Goal: Task Accomplishment & Management: Use online tool/utility

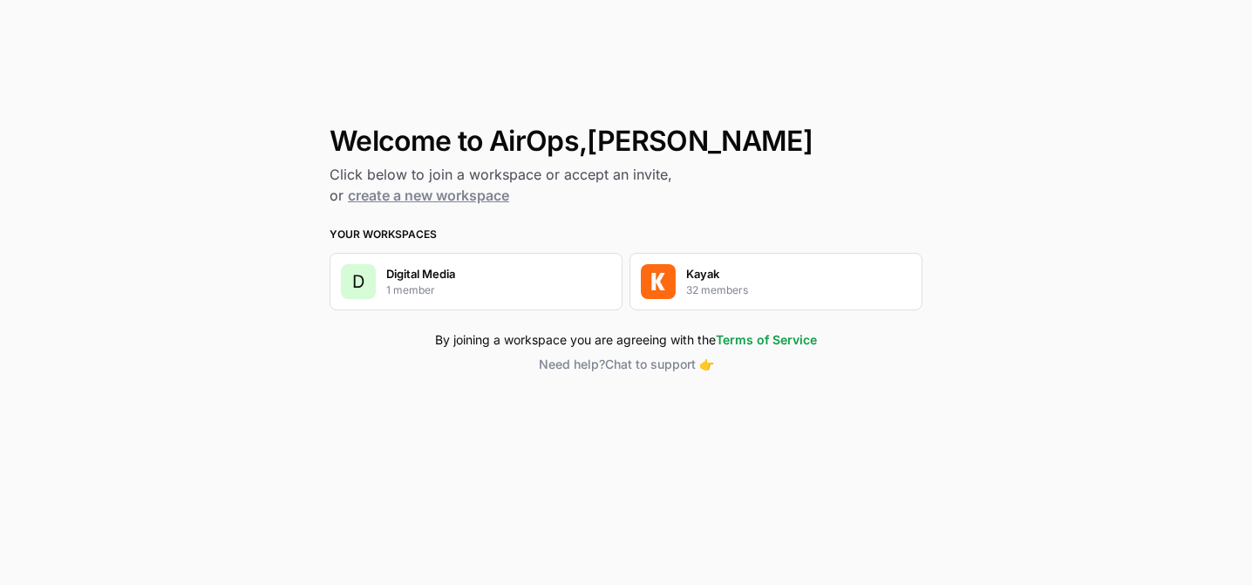
click at [720, 276] on div "Kayak 32 members" at bounding box center [717, 281] width 62 height 33
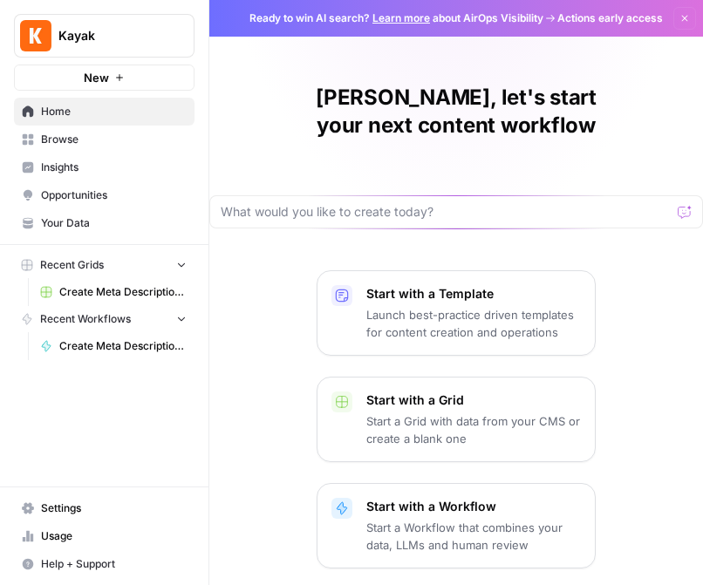
click at [81, 140] on span "Browse" at bounding box center [114, 140] width 146 height 16
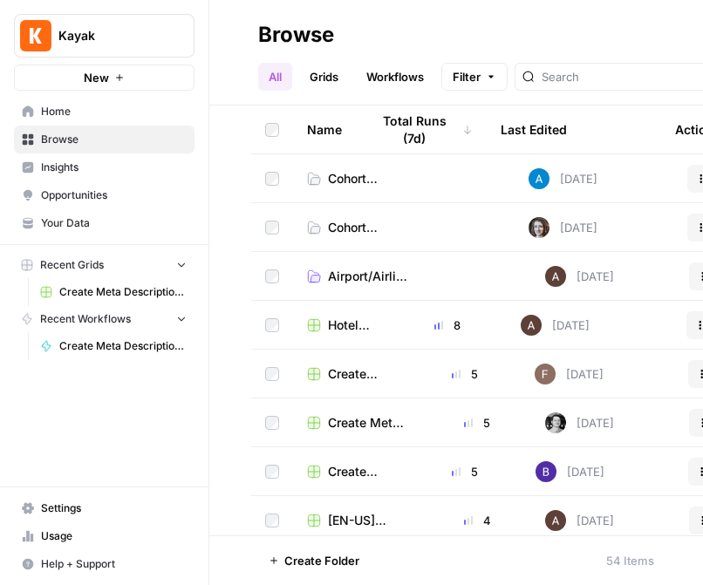
click at [84, 119] on span "Home" at bounding box center [114, 112] width 146 height 16
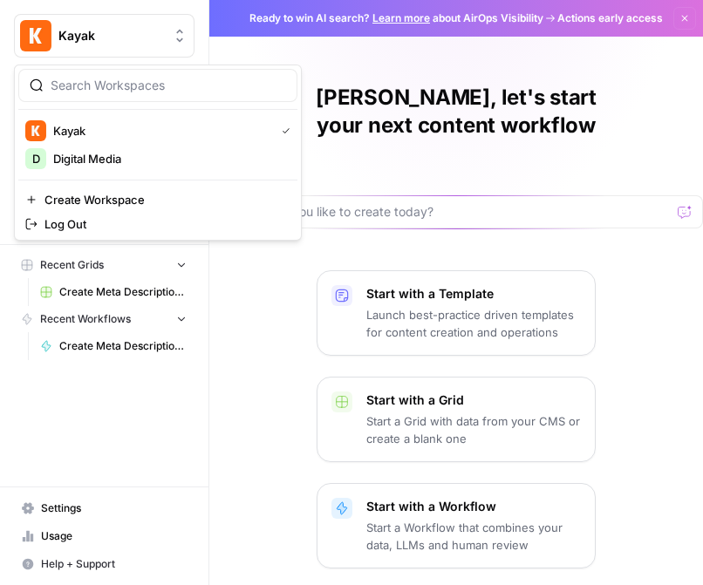
click at [159, 37] on span "Kayak" at bounding box center [111, 35] width 106 height 17
click at [159, 34] on span "Kayak" at bounding box center [111, 35] width 106 height 17
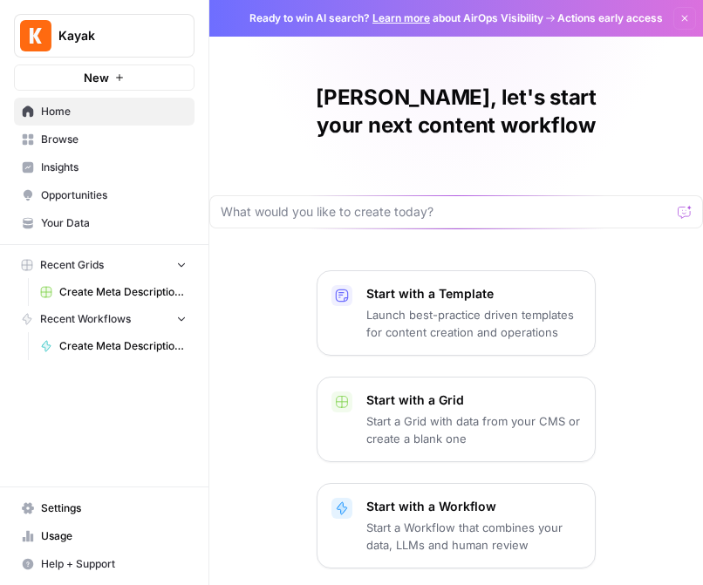
click at [96, 217] on span "Your Data" at bounding box center [114, 223] width 146 height 16
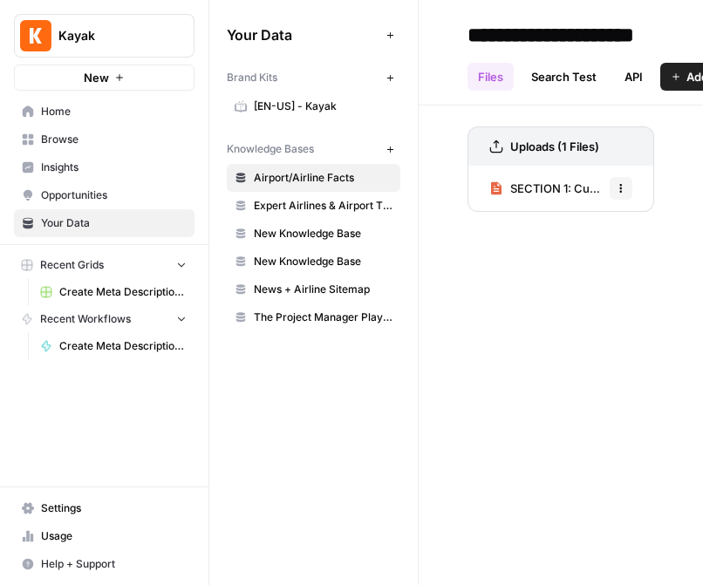
click at [323, 103] on span "[EN-US] - Kayak" at bounding box center [323, 107] width 139 height 16
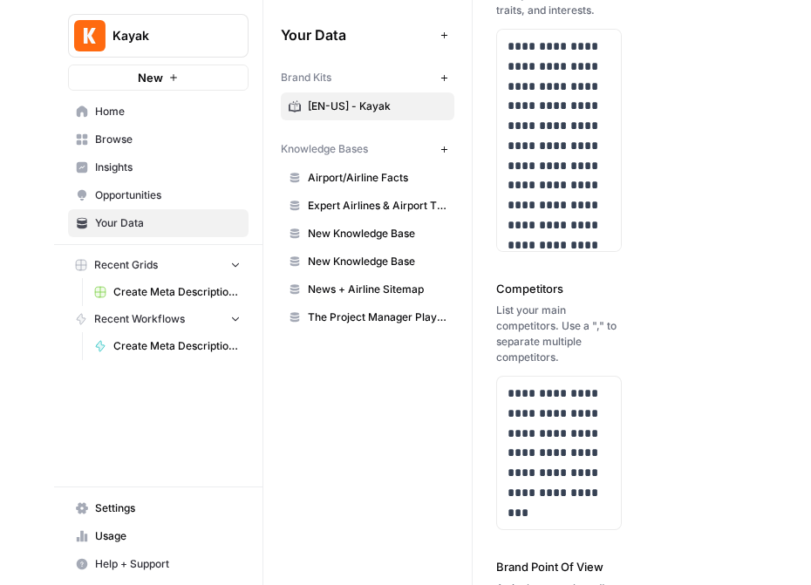
scroll to position [664, 0]
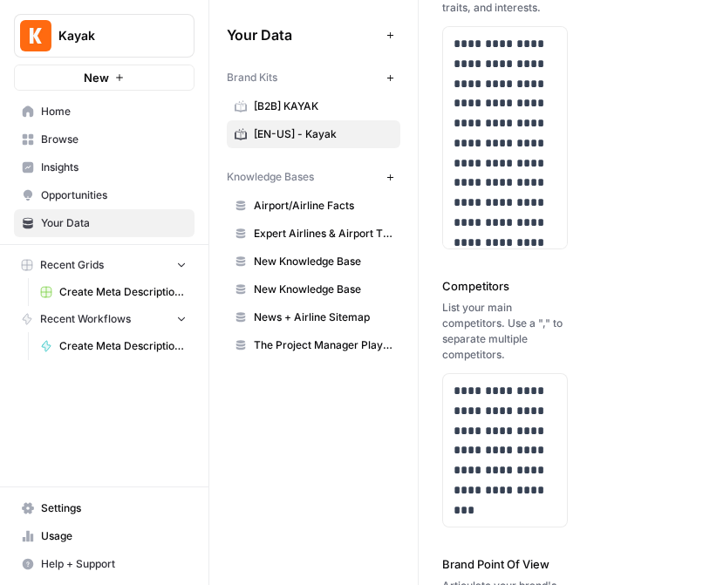
click at [81, 131] on link "Browse" at bounding box center [104, 140] width 181 height 28
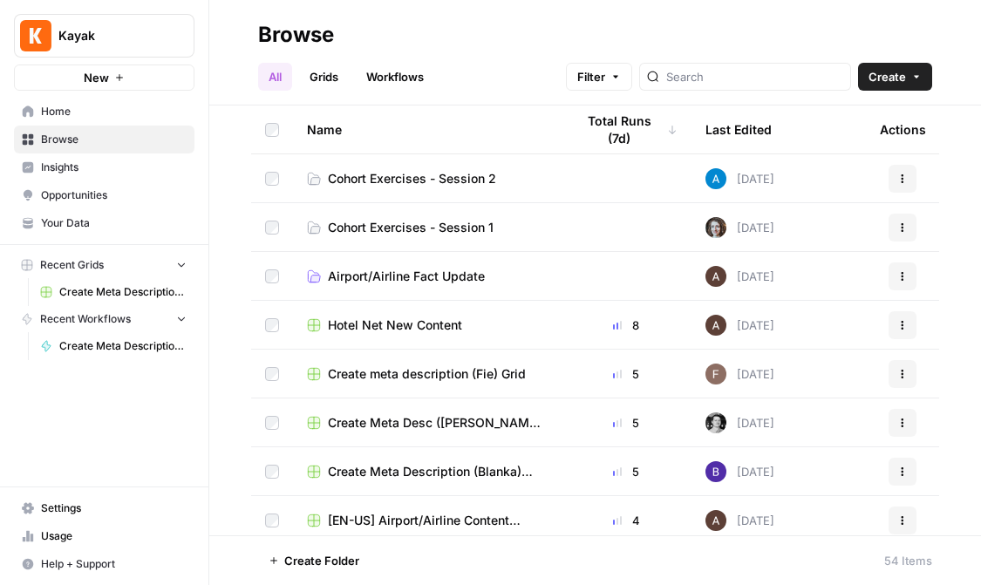
click at [417, 178] on span "Cohort Exercises - Session 2" at bounding box center [412, 178] width 168 height 17
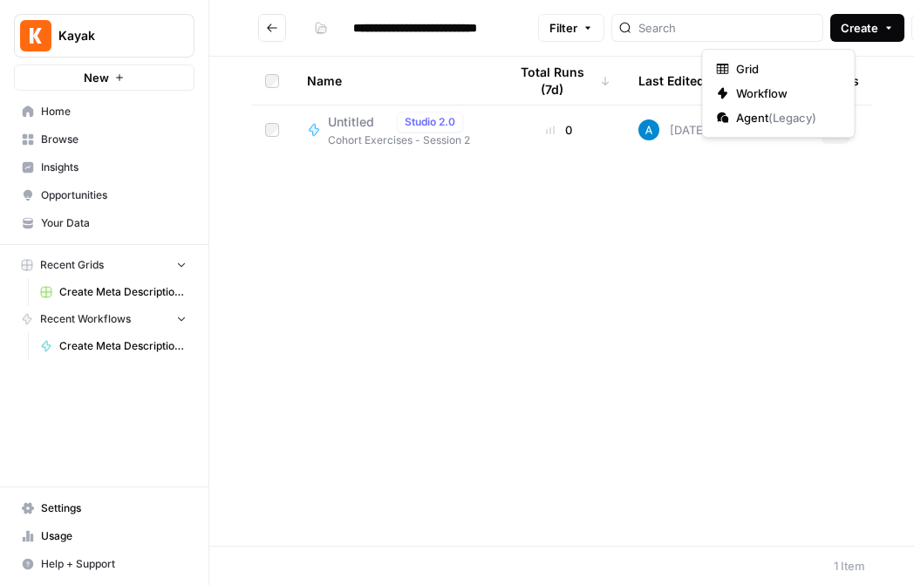
click at [830, 38] on button "Create" at bounding box center [867, 28] width 74 height 28
click at [808, 86] on span "Workflow" at bounding box center [785, 93] width 98 height 17
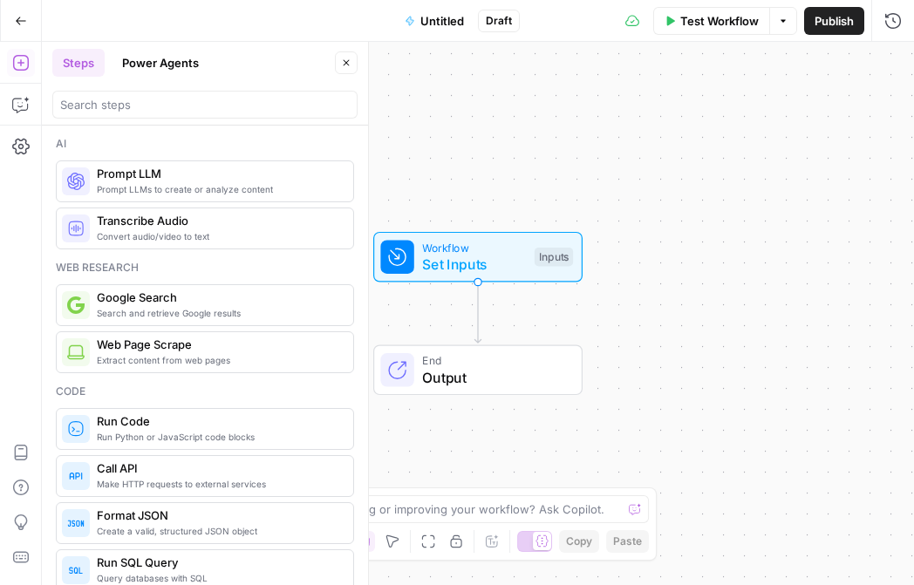
click at [436, 18] on span "Untitled" at bounding box center [442, 20] width 44 height 17
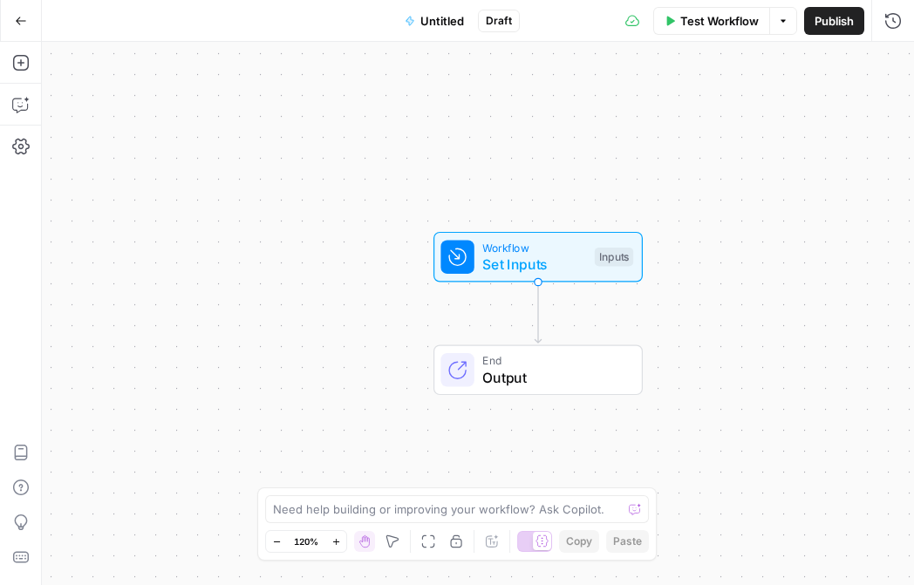
click at [436, 18] on span "Untitled" at bounding box center [442, 20] width 44 height 17
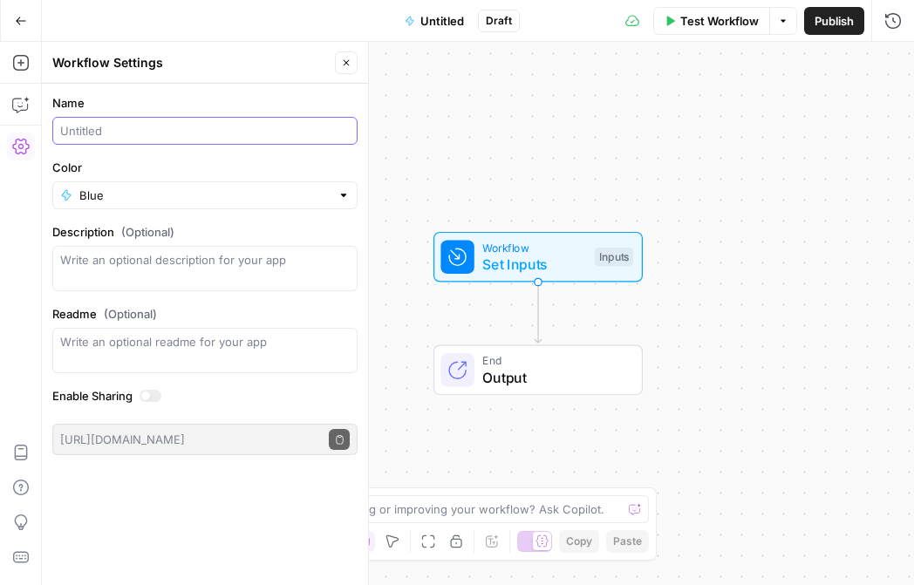
click at [153, 122] on input "Name" at bounding box center [205, 130] width 290 height 17
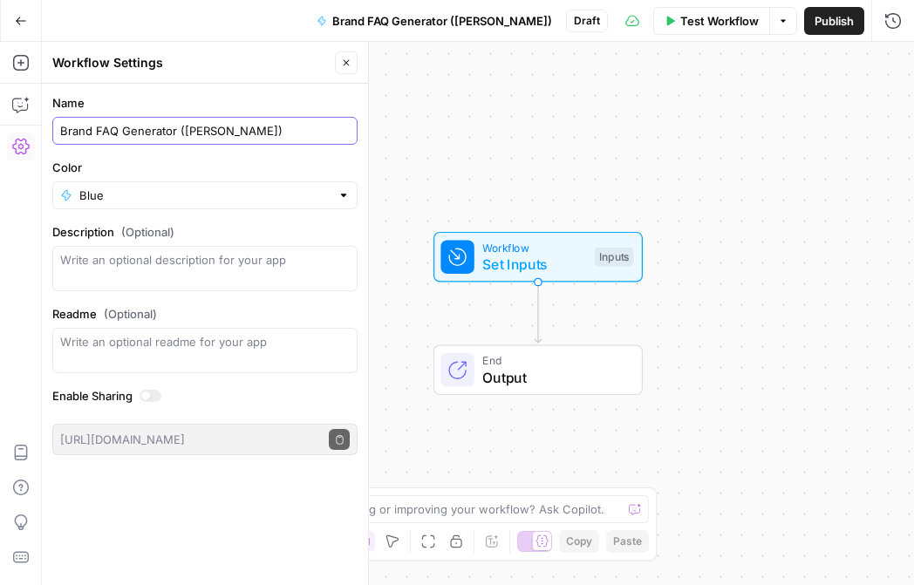
type input "Brand FAQ Generator ([PERSON_NAME])"
click at [152, 203] on input "Color" at bounding box center [204, 195] width 251 height 17
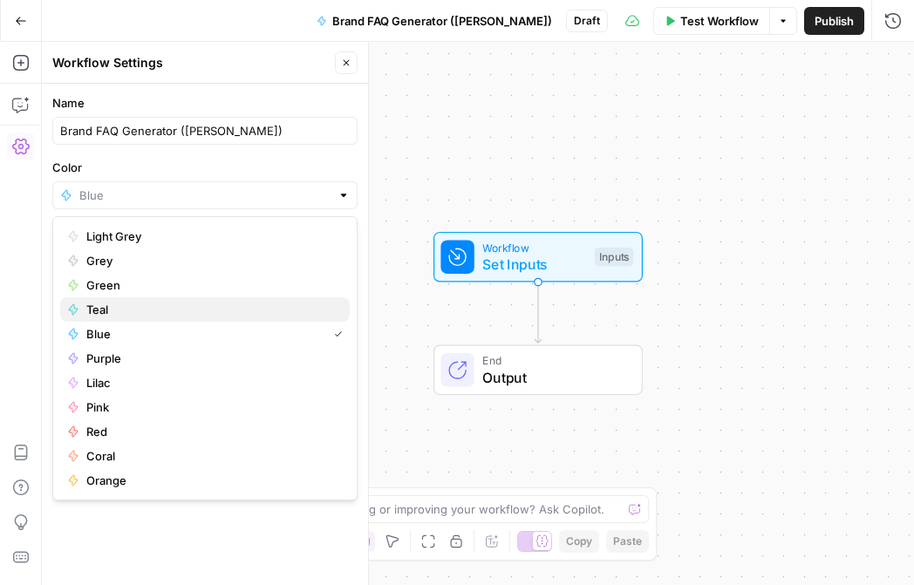
click at [141, 301] on span "Teal" at bounding box center [210, 309] width 249 height 17
type input "Teal"
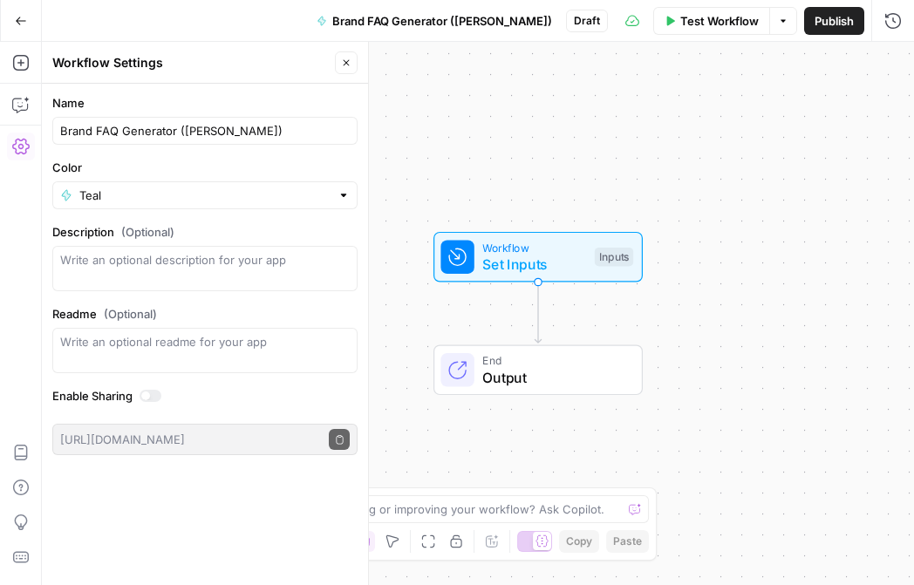
click at [837, 22] on span "Publish" at bounding box center [834, 20] width 39 height 17
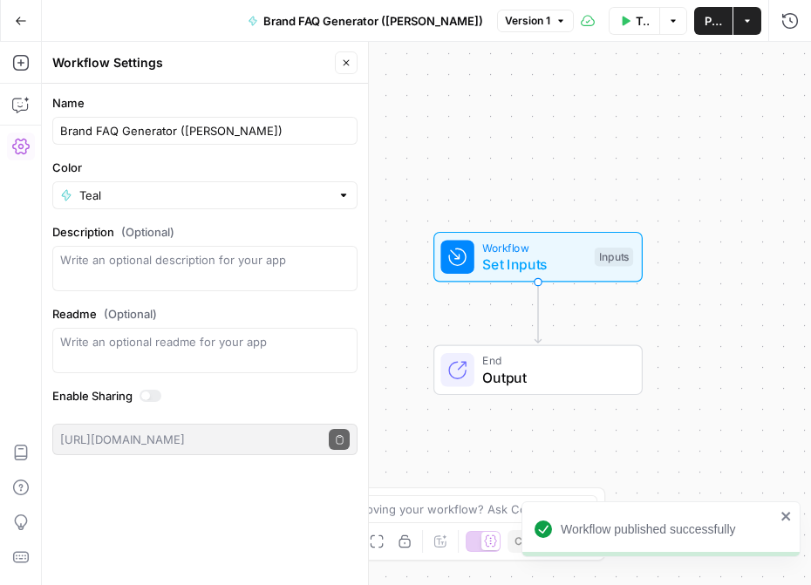
click at [769, 353] on div "Workflow Set Inputs Inputs End Output" at bounding box center [426, 313] width 769 height 543
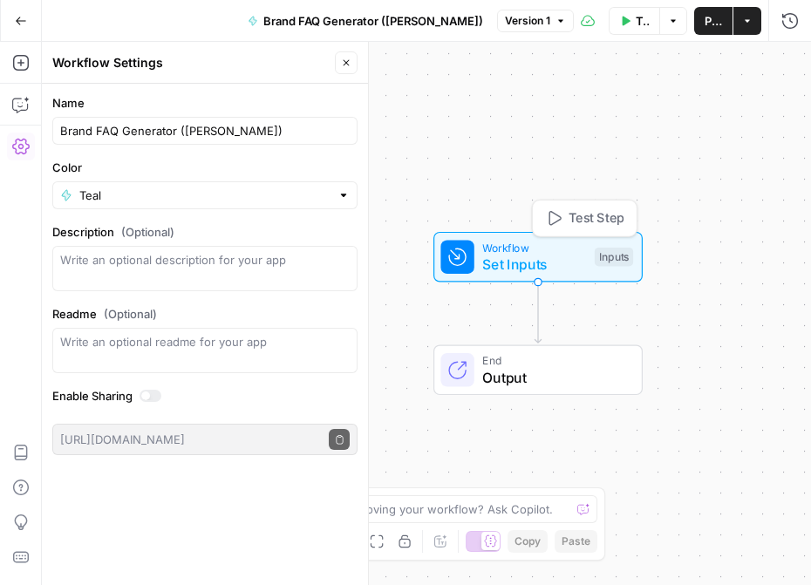
click at [542, 264] on span "Set Inputs" at bounding box center [534, 264] width 104 height 21
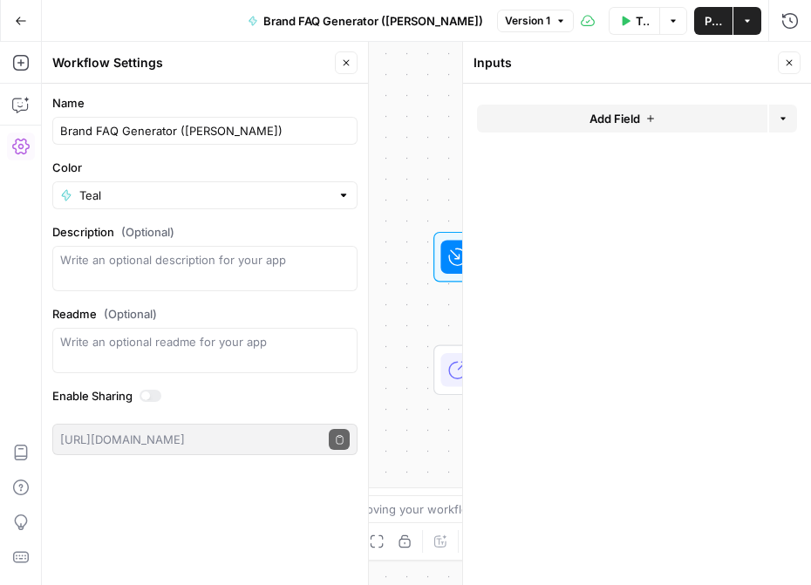
click at [622, 117] on span "Add Field" at bounding box center [615, 118] width 51 height 17
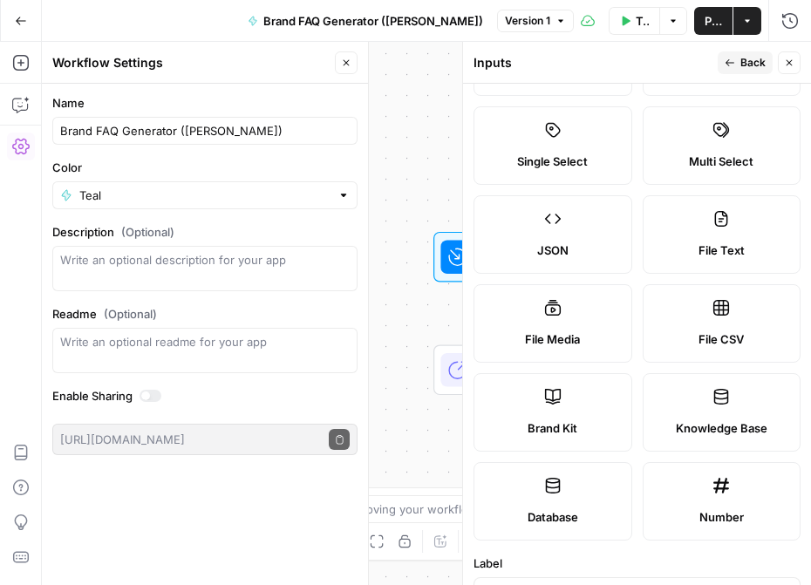
scroll to position [175, 0]
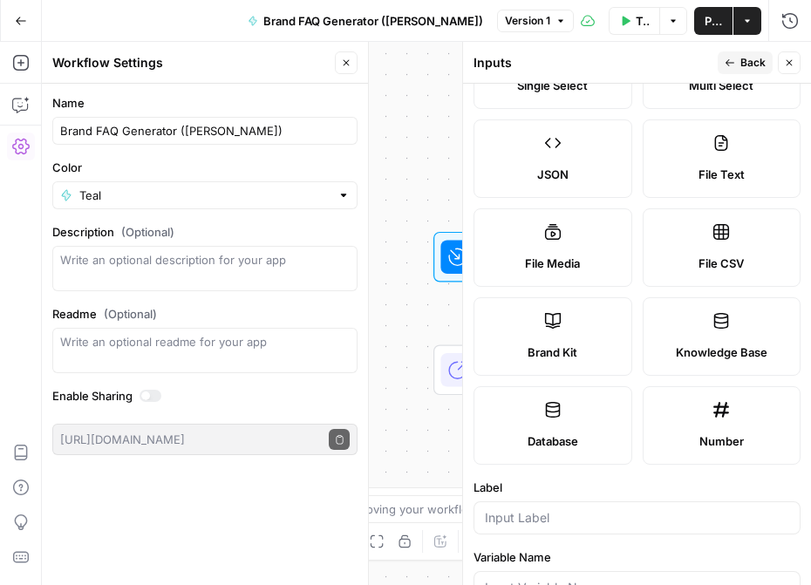
click at [573, 331] on label "Brand Kit" at bounding box center [553, 336] width 159 height 78
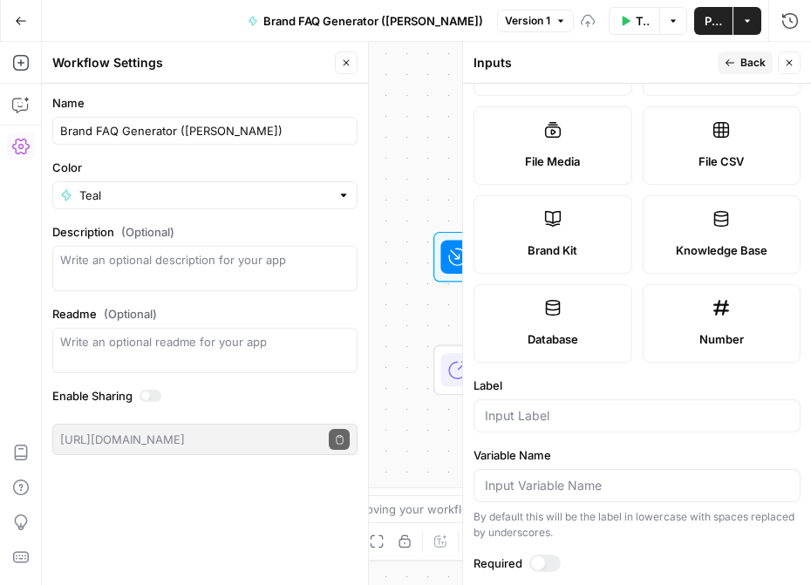
scroll to position [372, 0]
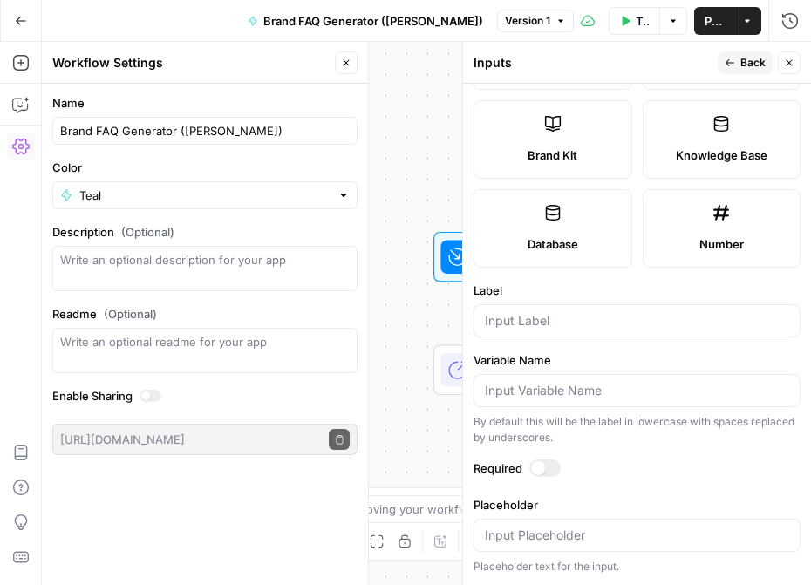
click at [579, 309] on div at bounding box center [637, 320] width 327 height 33
type input "Brand Kit"
click at [535, 467] on div at bounding box center [538, 468] width 14 height 14
click at [755, 65] on span "Back" at bounding box center [752, 63] width 25 height 16
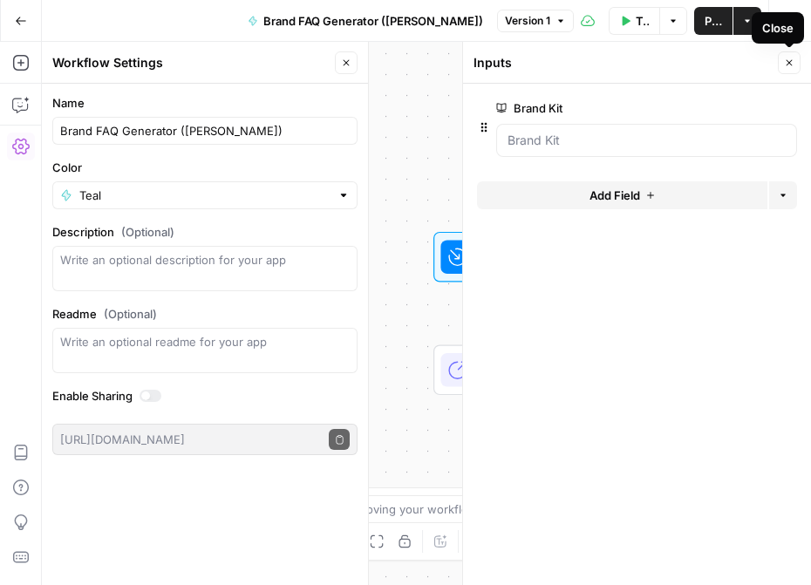
click at [787, 61] on icon "button" at bounding box center [789, 63] width 10 height 10
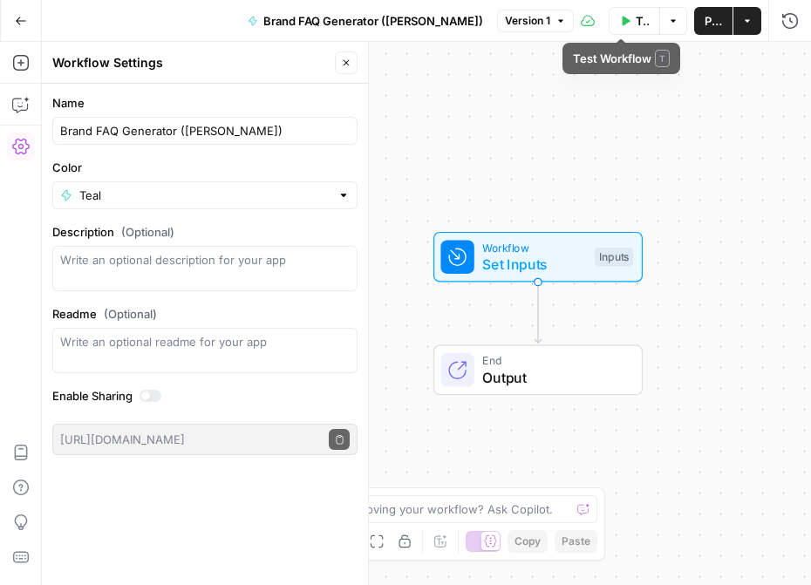
click at [636, 18] on span "Test Workflow" at bounding box center [642, 20] width 13 height 17
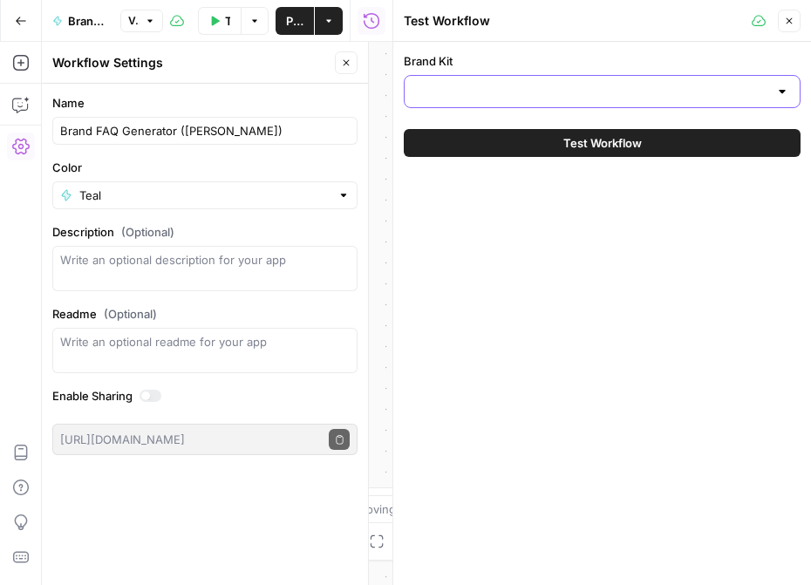
click at [595, 85] on input "Brand Kit" at bounding box center [591, 91] width 353 height 17
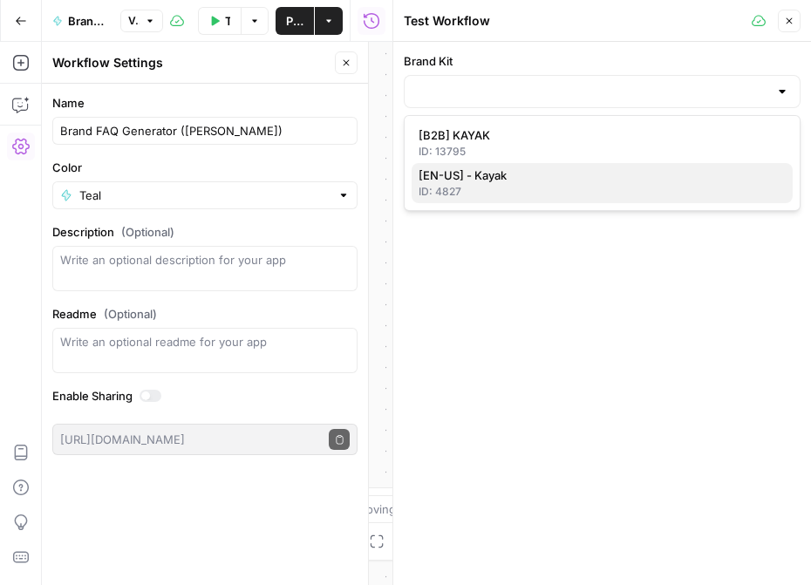
click at [576, 173] on span "[EN-US] - Kayak" at bounding box center [599, 175] width 360 height 17
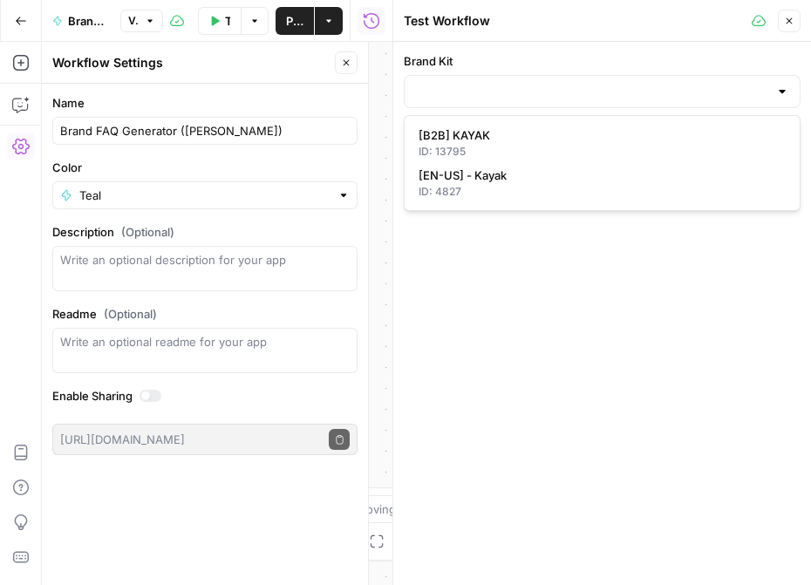
type input "[EN-US] - Kayak"
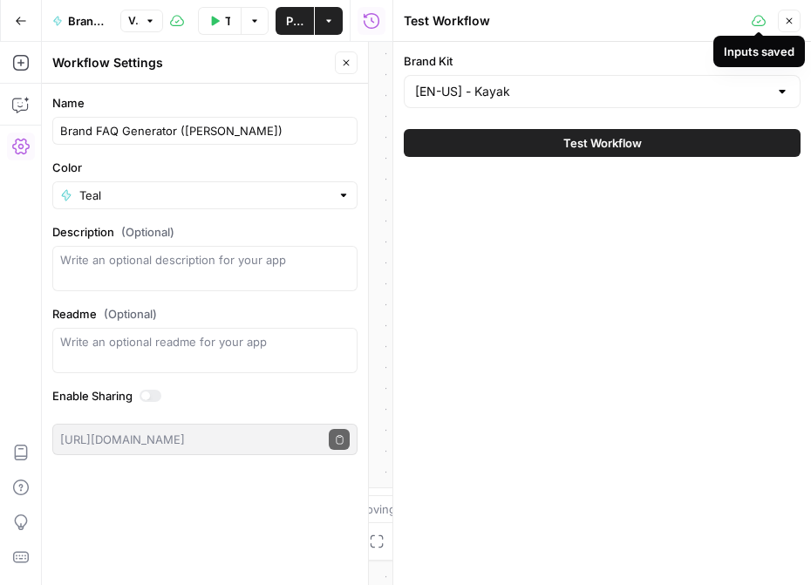
click at [787, 21] on icon "button" at bounding box center [789, 21] width 10 height 10
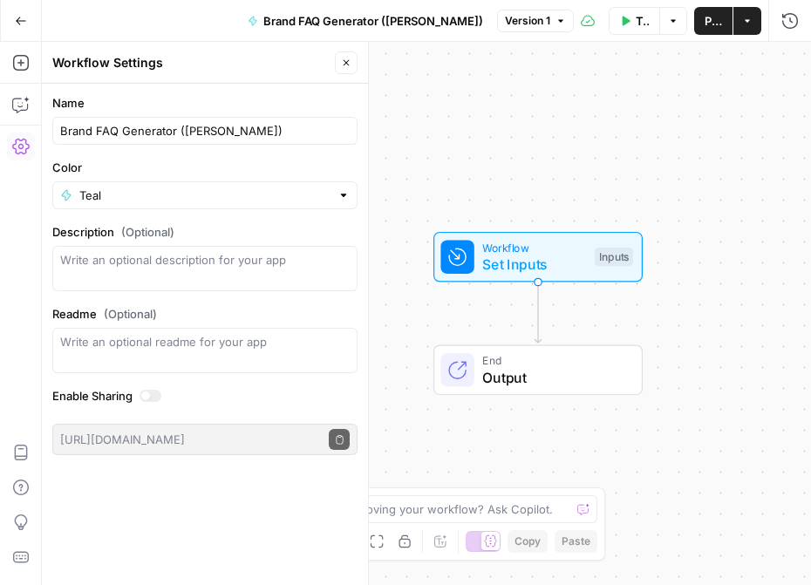
click at [351, 63] on span "Close" at bounding box center [351, 63] width 1 height 1
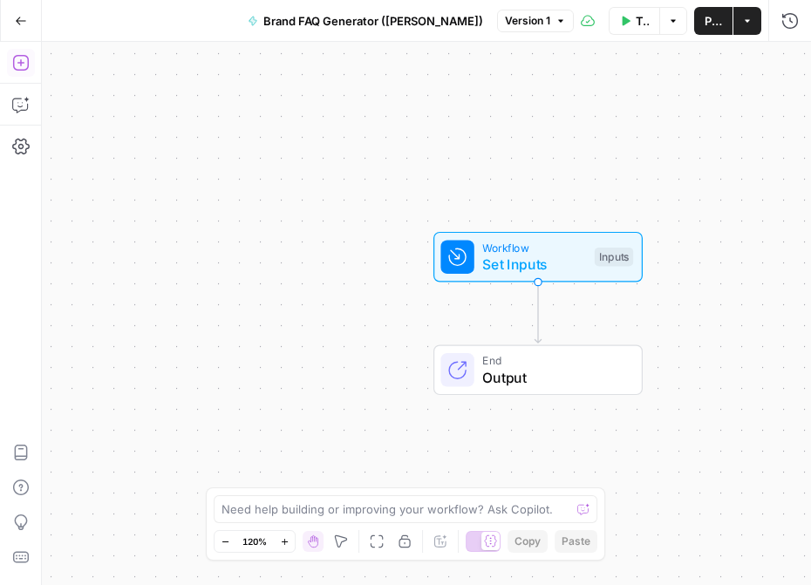
click at [18, 61] on icon "button" at bounding box center [20, 62] width 17 height 17
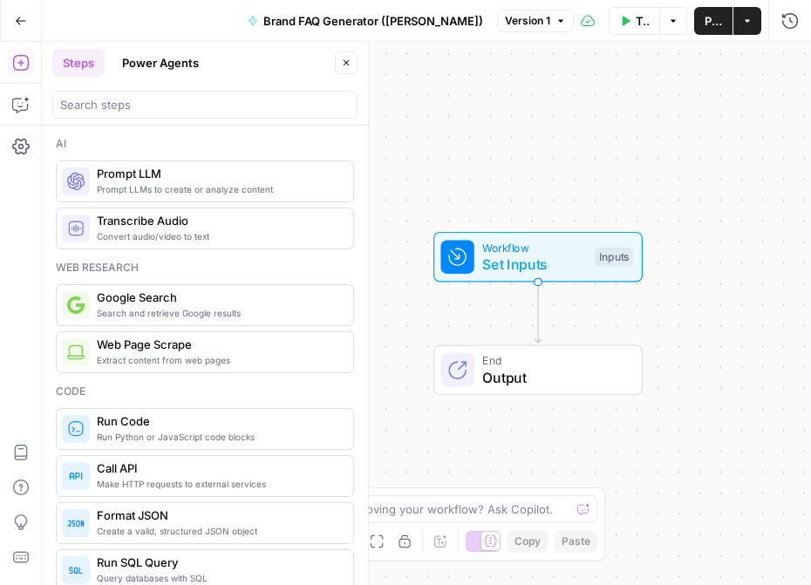
click at [243, 191] on span "Prompt LLMs to create or analyze content" at bounding box center [218, 189] width 242 height 14
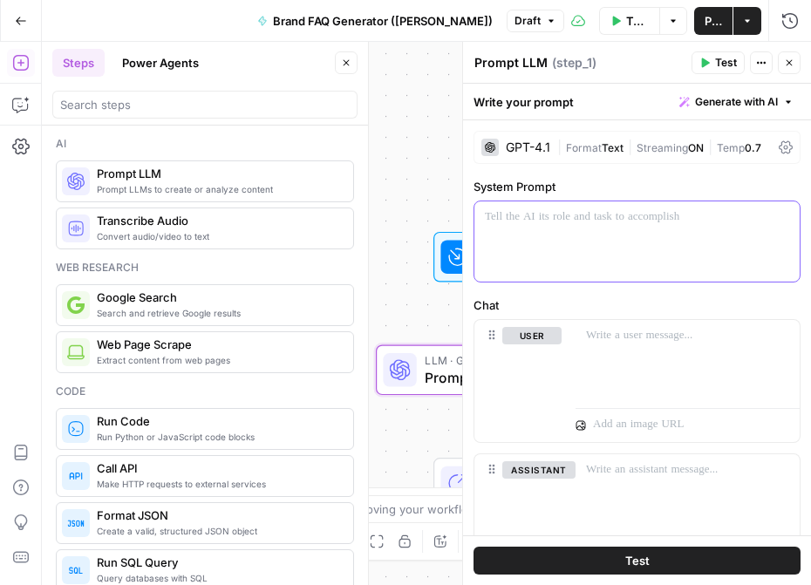
click at [558, 228] on div at bounding box center [636, 241] width 325 height 80
click at [783, 220] on icon "button" at bounding box center [784, 217] width 9 height 9
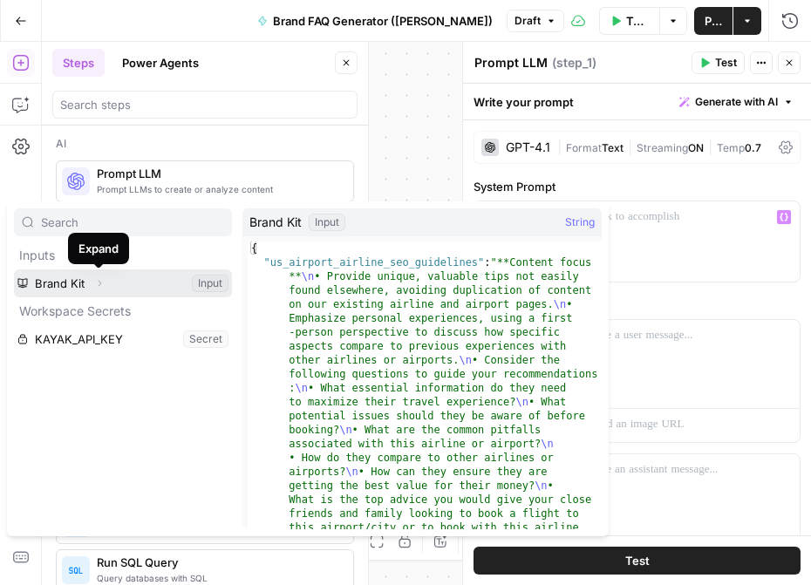
click at [105, 288] on button "Expand" at bounding box center [99, 283] width 23 height 23
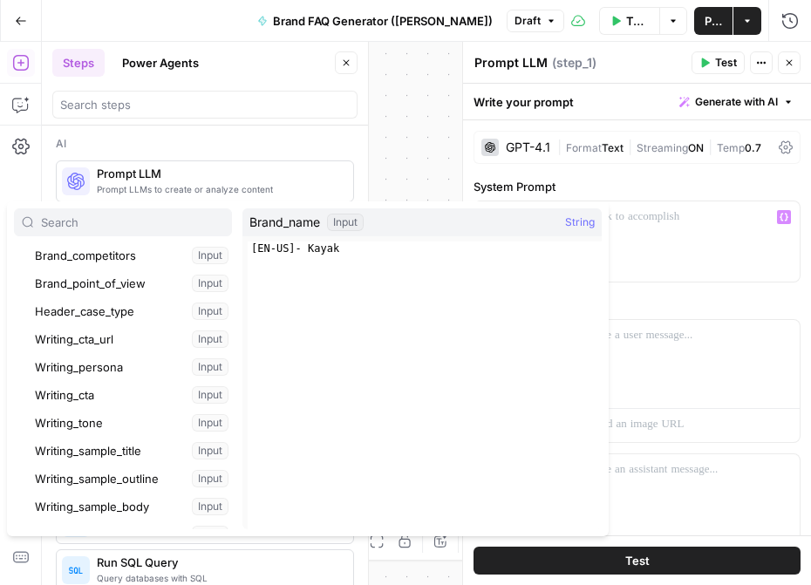
scroll to position [310, 0]
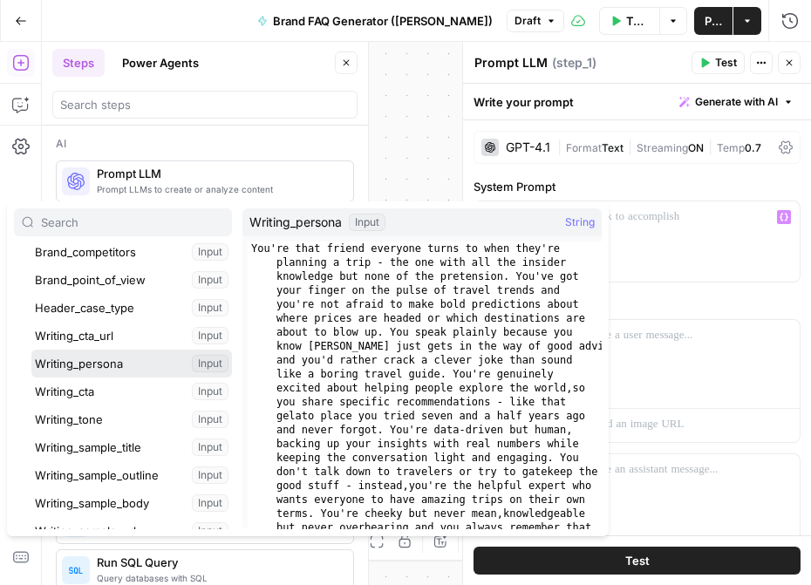
click at [65, 358] on button "Select variable Writing_persona" at bounding box center [131, 364] width 201 height 28
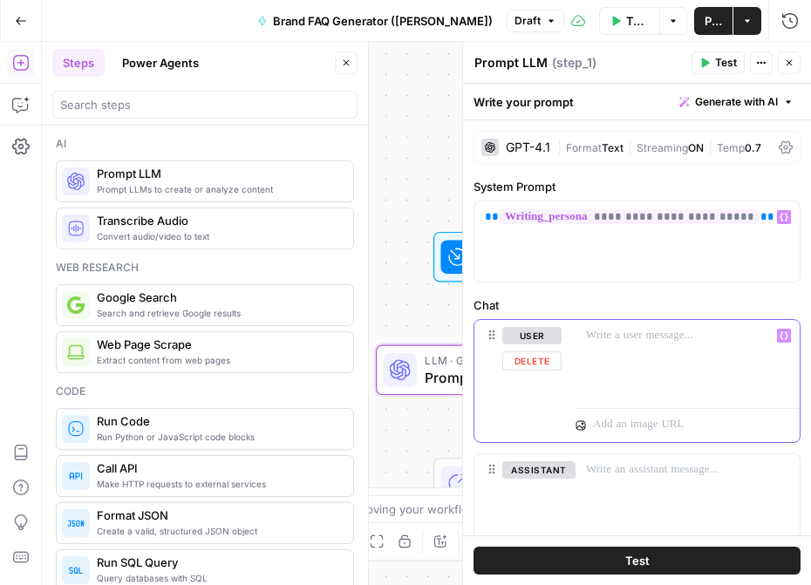
click at [642, 354] on div at bounding box center [688, 360] width 224 height 80
click at [785, 344] on p "**********" at bounding box center [687, 335] width 203 height 17
click at [786, 337] on icon "button" at bounding box center [784, 335] width 9 height 9
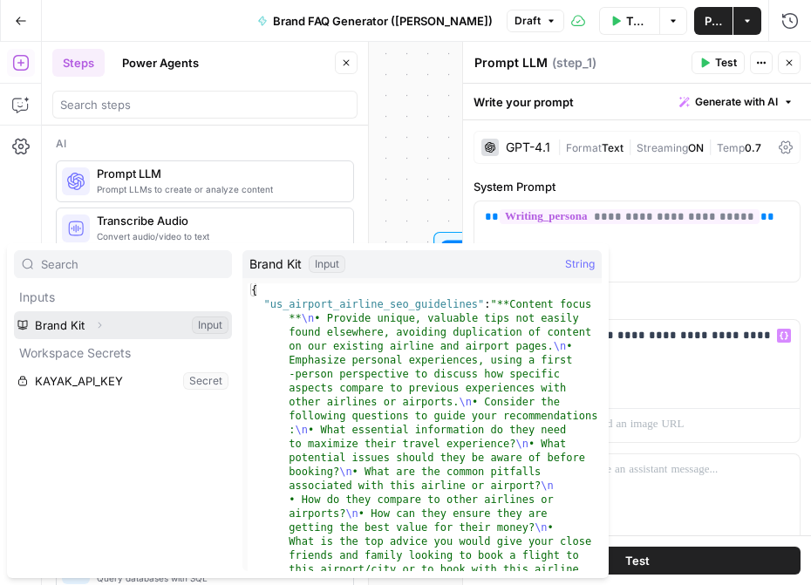
click at [116, 323] on button "Select variable Brand Kit" at bounding box center [123, 325] width 218 height 28
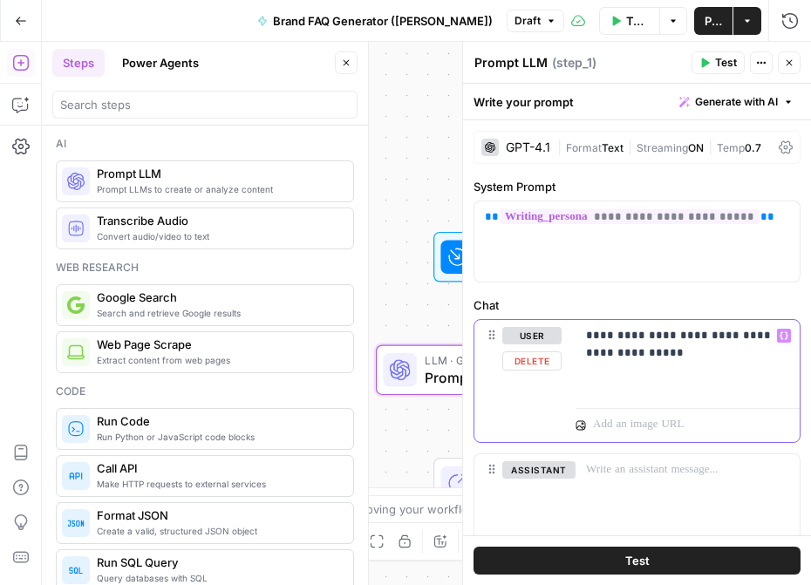
drag, startPoint x: 730, startPoint y: 357, endPoint x: 580, endPoint y: 353, distance: 150.0
click at [580, 353] on div "**********" at bounding box center [688, 360] width 224 height 80
click at [783, 336] on icon "button" at bounding box center [784, 335] width 9 height 9
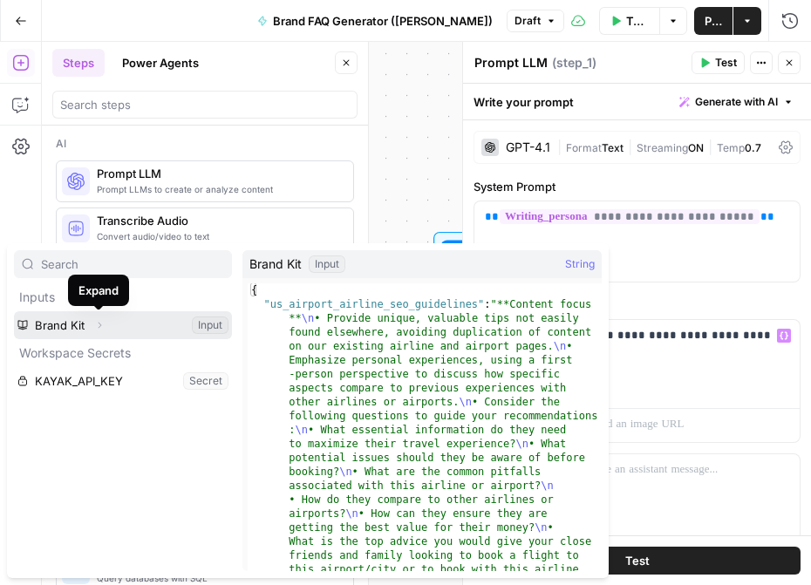
click at [99, 326] on icon "button" at bounding box center [100, 326] width 3 height 6
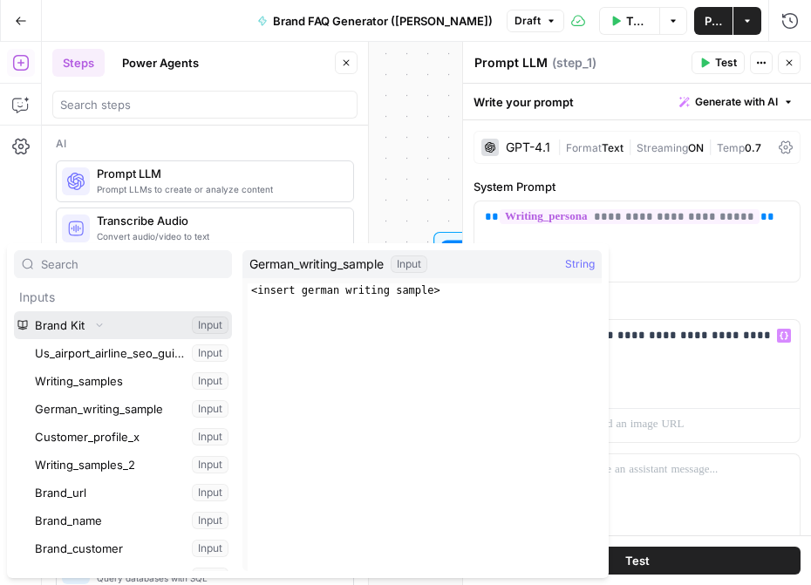
scroll to position [15, 0]
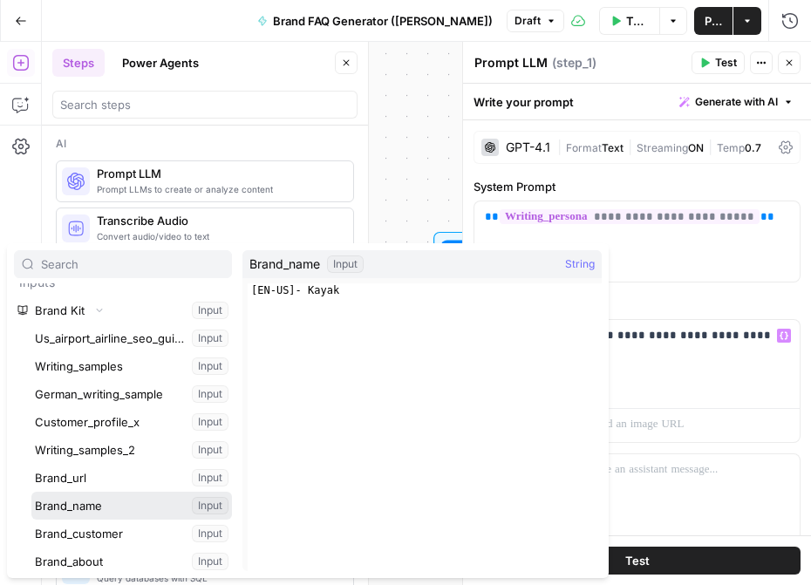
click at [113, 496] on button "Select variable Brand_name" at bounding box center [131, 506] width 201 height 28
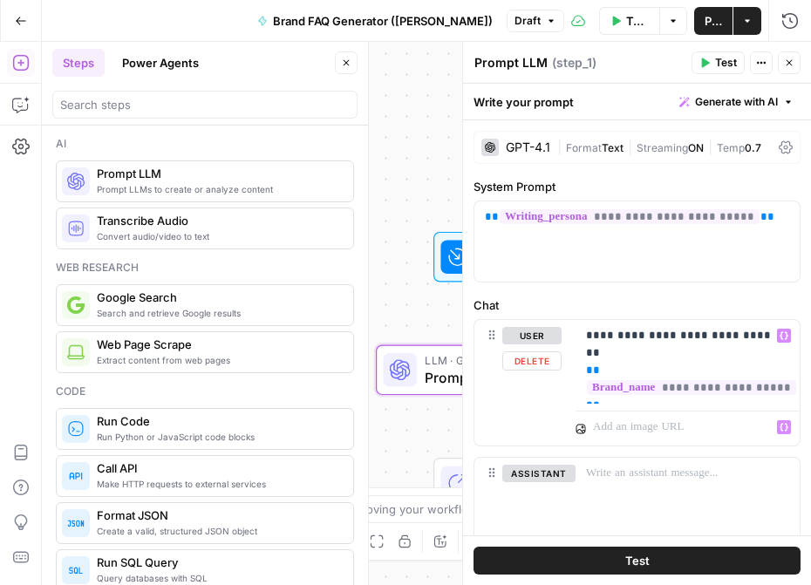
click at [659, 411] on hr at bounding box center [688, 411] width 224 height 1
click at [634, 398] on div "**********" at bounding box center [688, 362] width 224 height 84
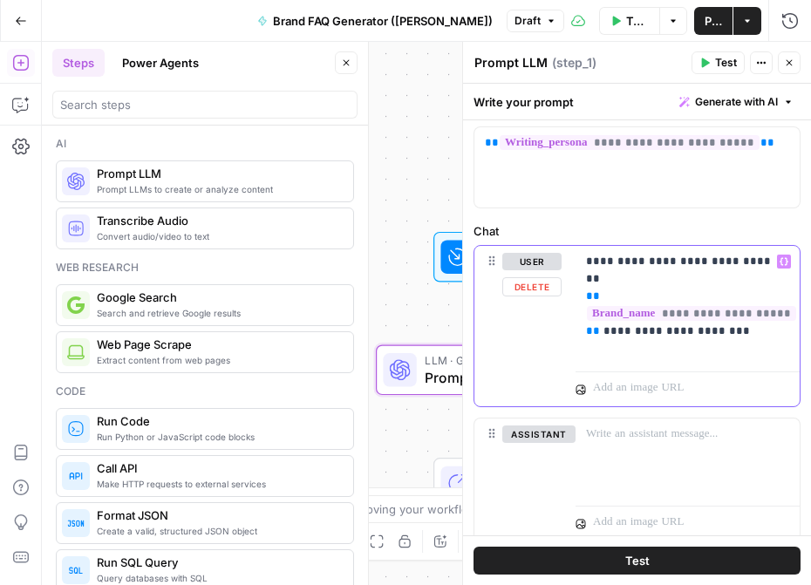
scroll to position [131, 0]
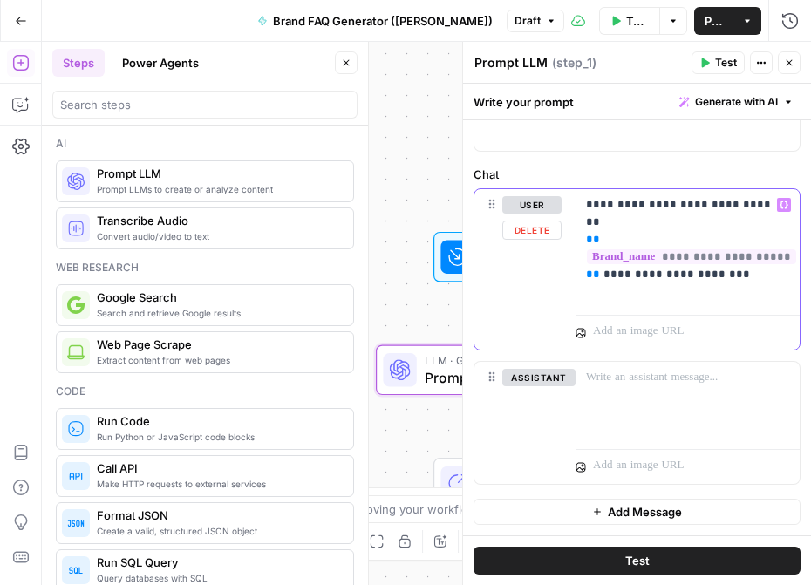
click at [669, 280] on p "**********" at bounding box center [687, 248] width 203 height 105
click at [661, 299] on p "**********" at bounding box center [687, 248] width 203 height 105
click at [787, 203] on icon "button" at bounding box center [784, 205] width 9 height 9
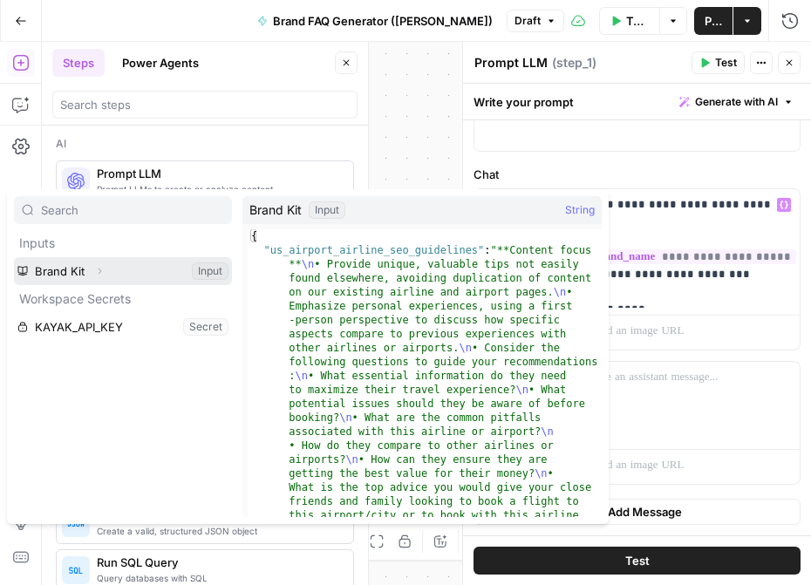
click at [99, 271] on icon "button" at bounding box center [99, 271] width 10 height 10
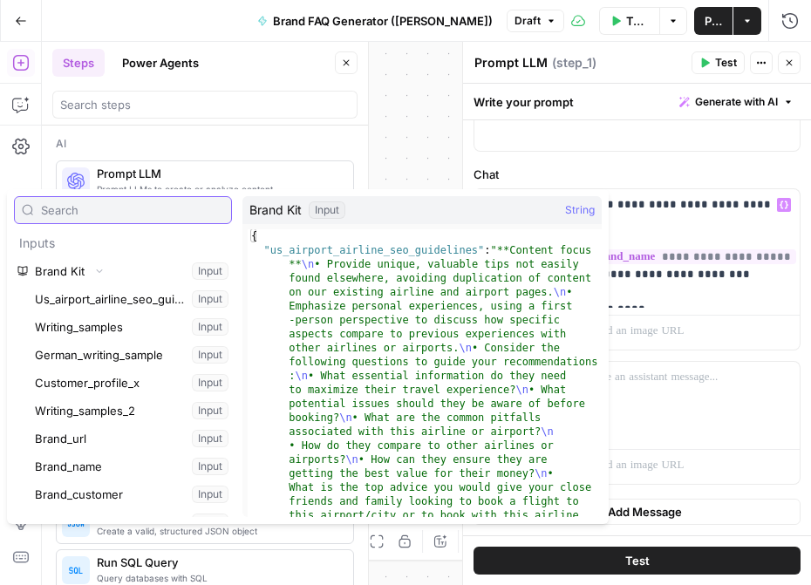
click at [80, 214] on input "text" at bounding box center [132, 209] width 183 height 17
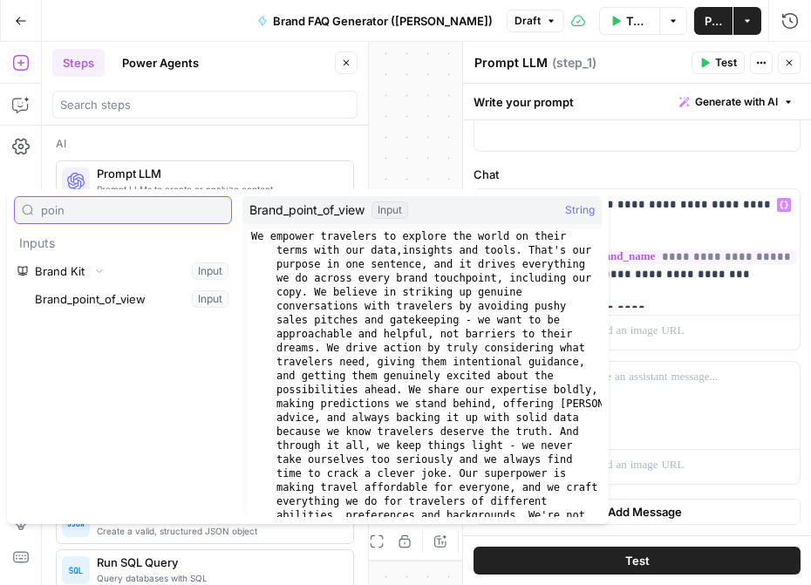
type input "poin"
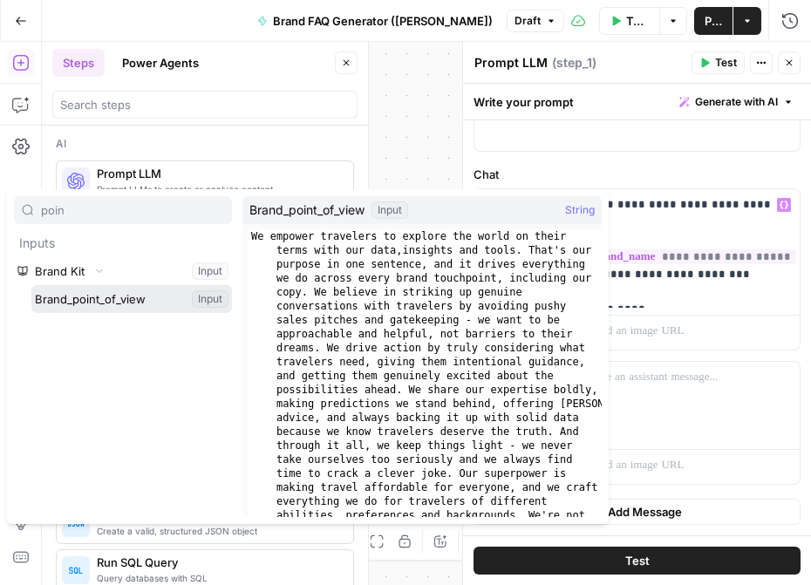
click at [67, 301] on button "Select variable Brand_point_of_view" at bounding box center [131, 299] width 201 height 28
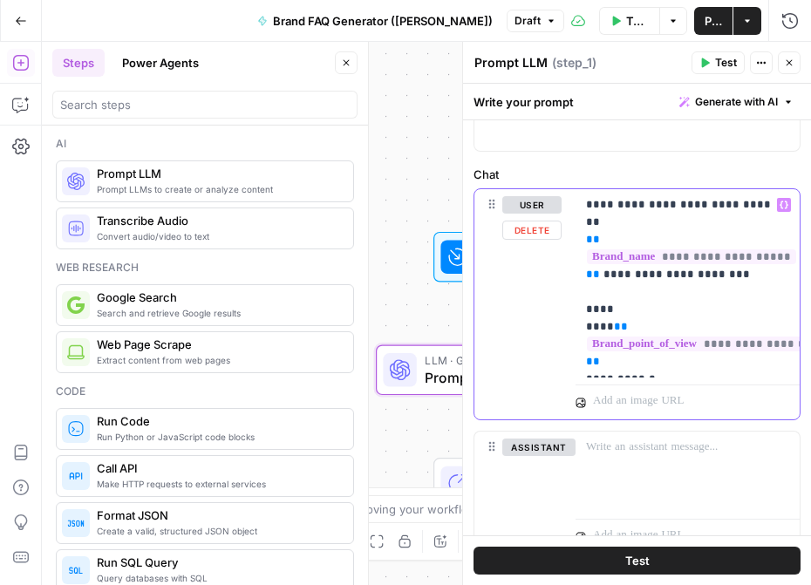
click at [782, 210] on button "Variables Menu" at bounding box center [784, 205] width 14 height 14
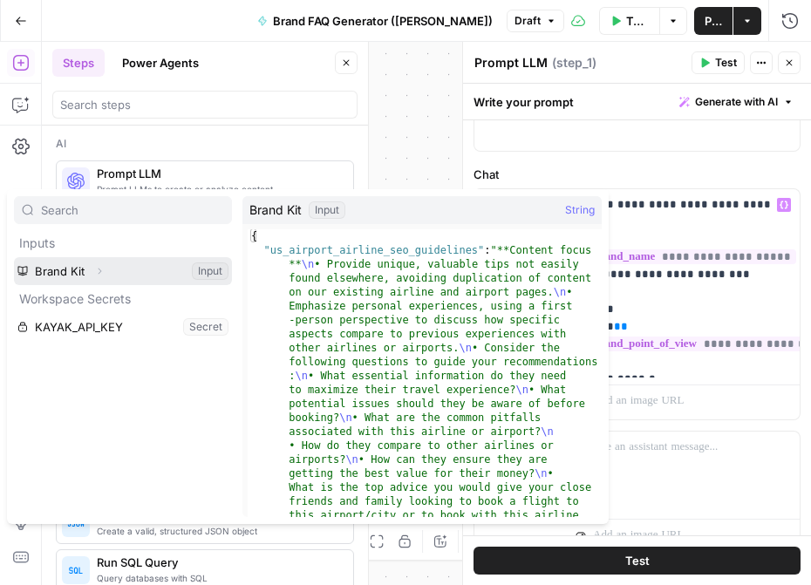
click at [97, 268] on icon "button" at bounding box center [99, 271] width 10 height 10
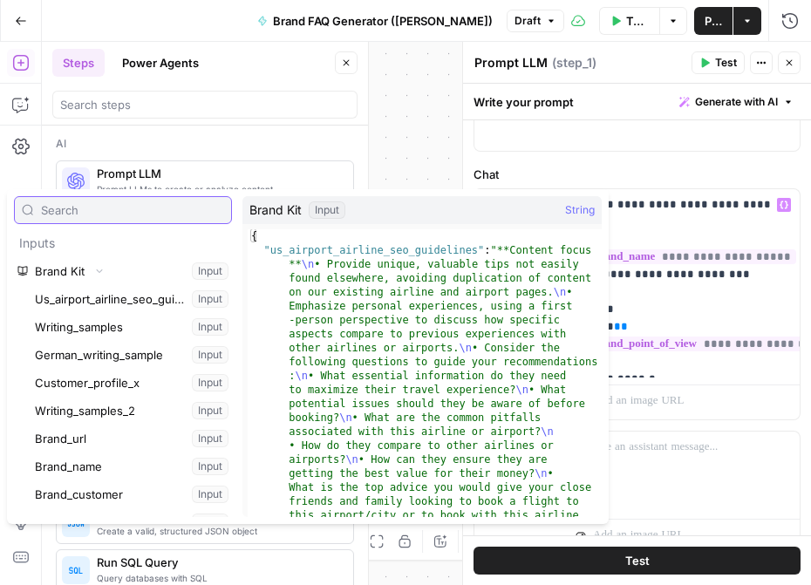
click at [95, 214] on input "text" at bounding box center [132, 209] width 183 height 17
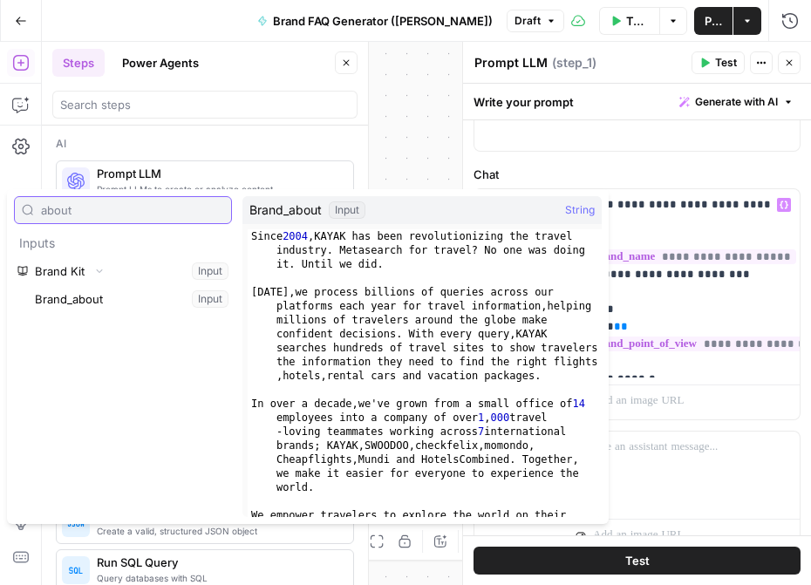
type input "about"
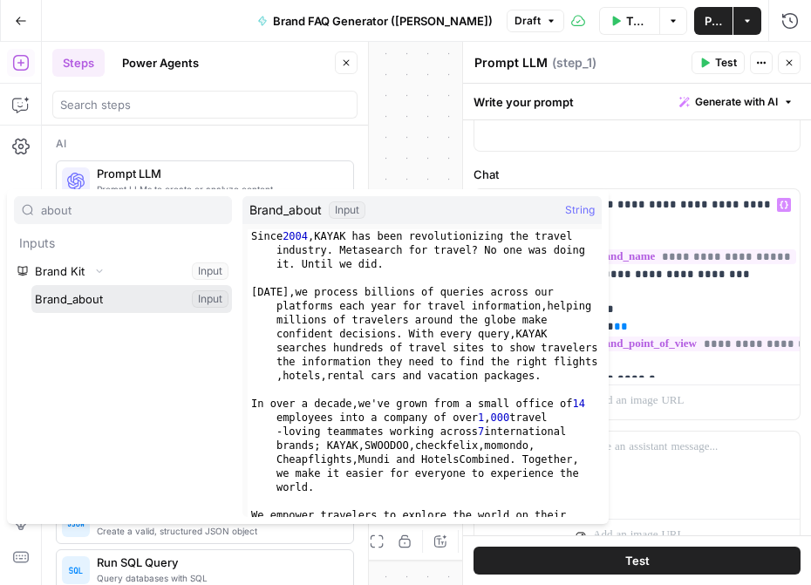
click at [117, 299] on button "Select variable Brand_about" at bounding box center [131, 299] width 201 height 28
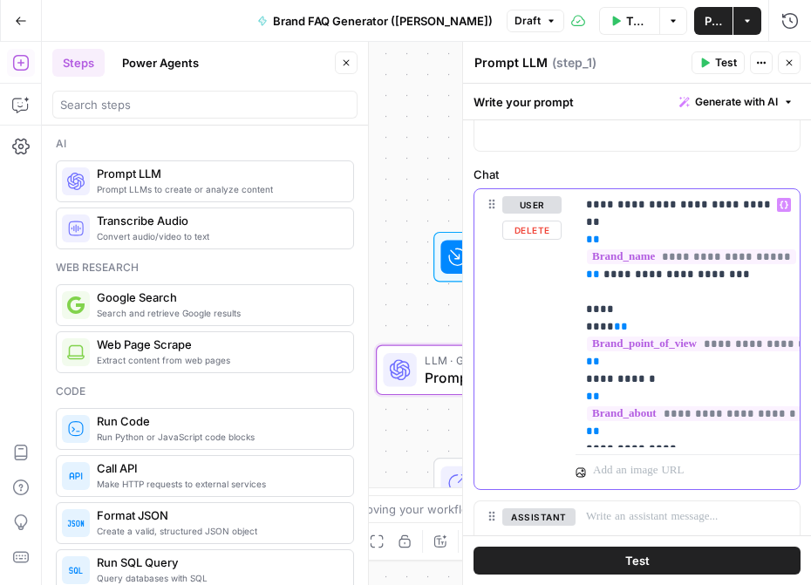
click at [604, 310] on p "**********" at bounding box center [687, 318] width 203 height 244
click at [656, 365] on p "**********" at bounding box center [687, 318] width 203 height 244
click at [683, 437] on p "**********" at bounding box center [687, 318] width 203 height 244
click at [783, 207] on icon "button" at bounding box center [784, 205] width 9 height 9
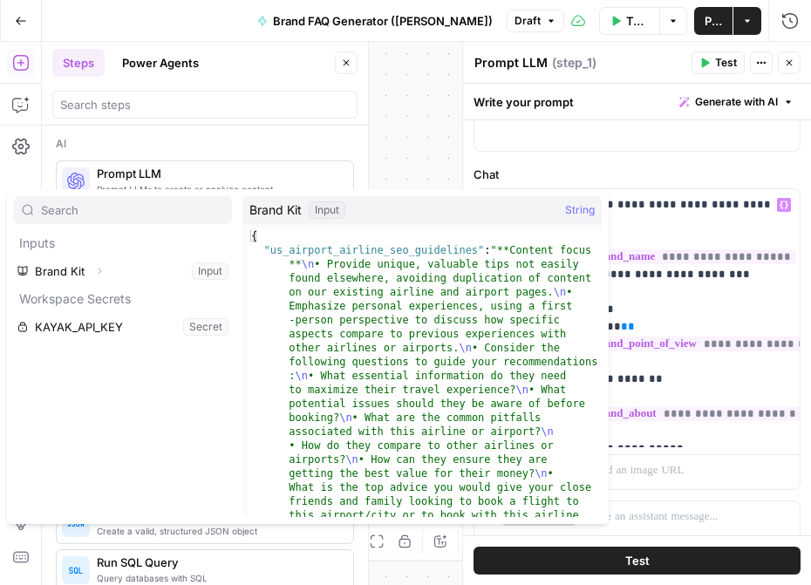
click at [98, 212] on input "text" at bounding box center [132, 209] width 183 height 17
type input "custom"
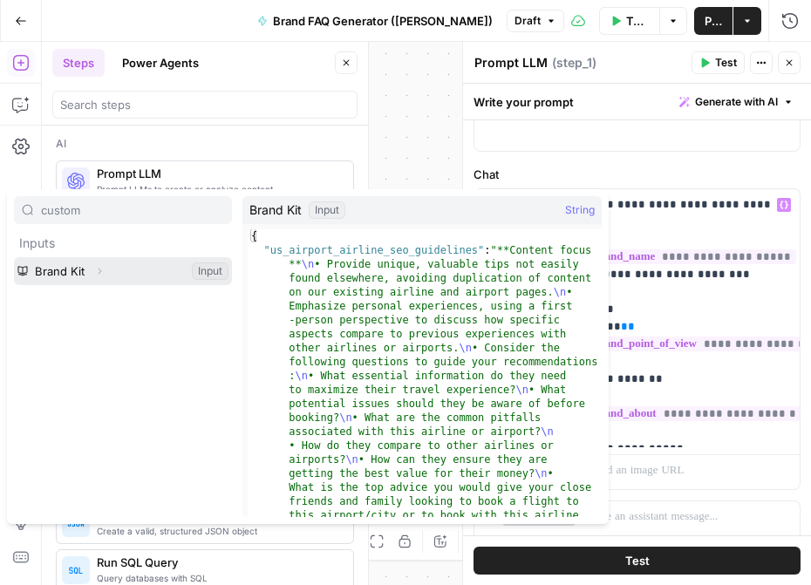
click at [101, 275] on icon "button" at bounding box center [99, 271] width 10 height 10
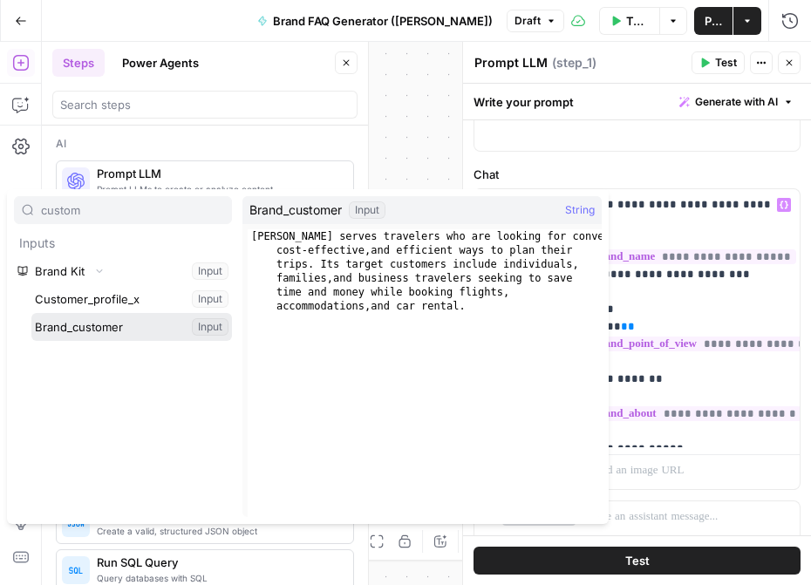
click at [124, 325] on button "Select variable Brand_customer" at bounding box center [131, 327] width 201 height 28
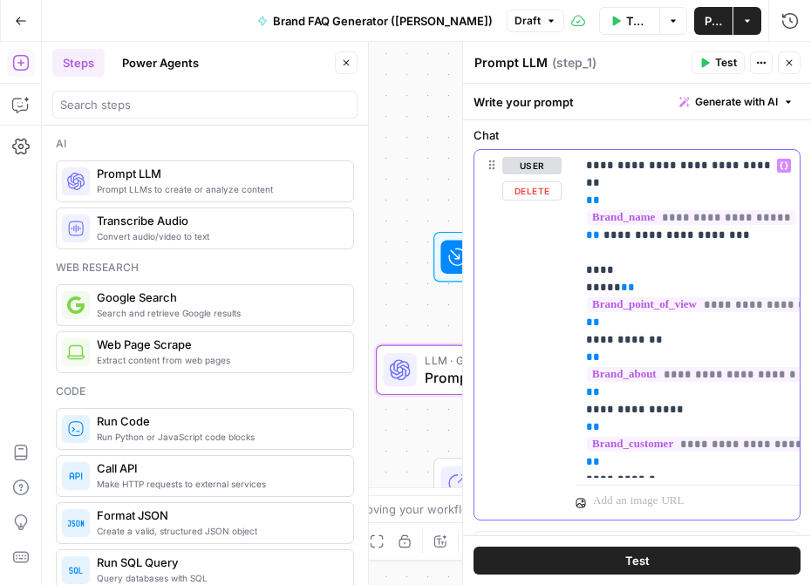
scroll to position [113, 0]
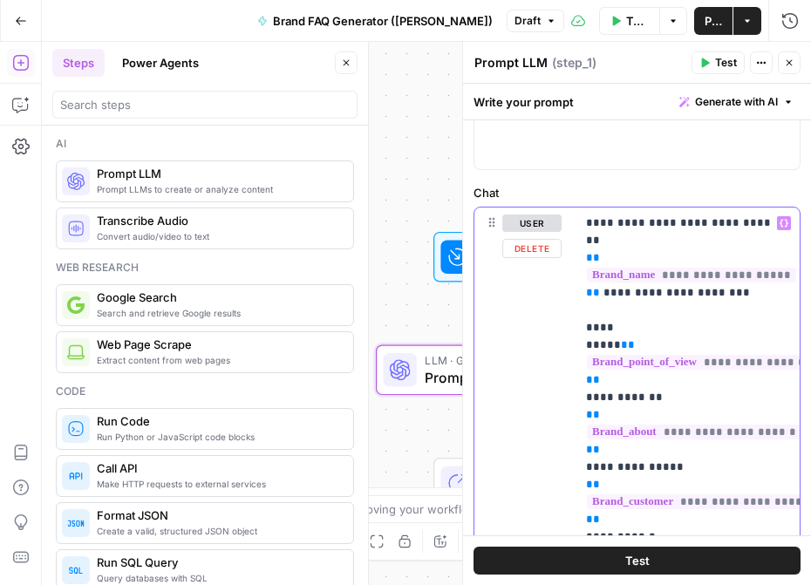
click at [788, 222] on button "Variables Menu" at bounding box center [784, 223] width 14 height 14
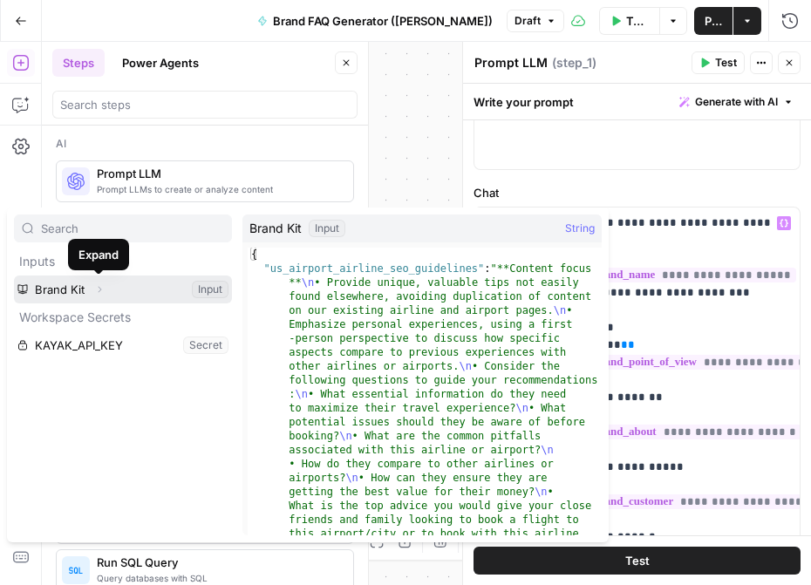
click at [96, 290] on icon "button" at bounding box center [99, 289] width 10 height 10
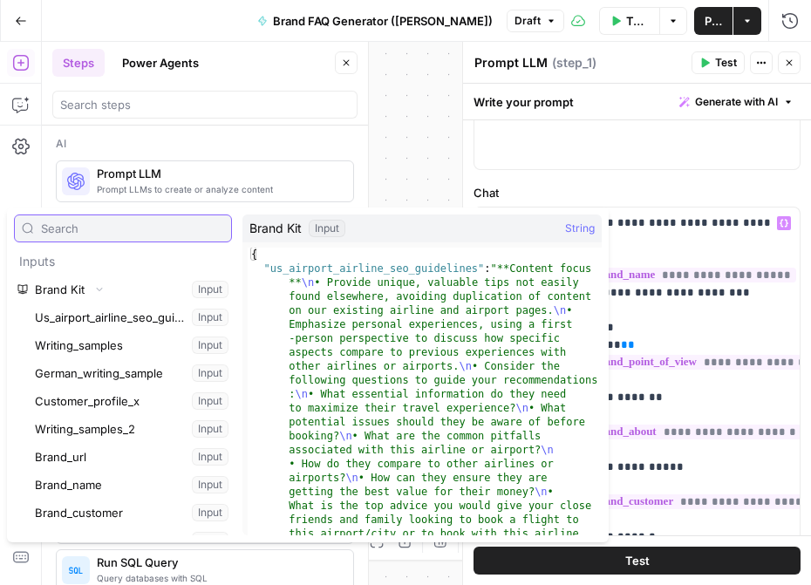
click at [90, 235] on input "text" at bounding box center [132, 228] width 183 height 17
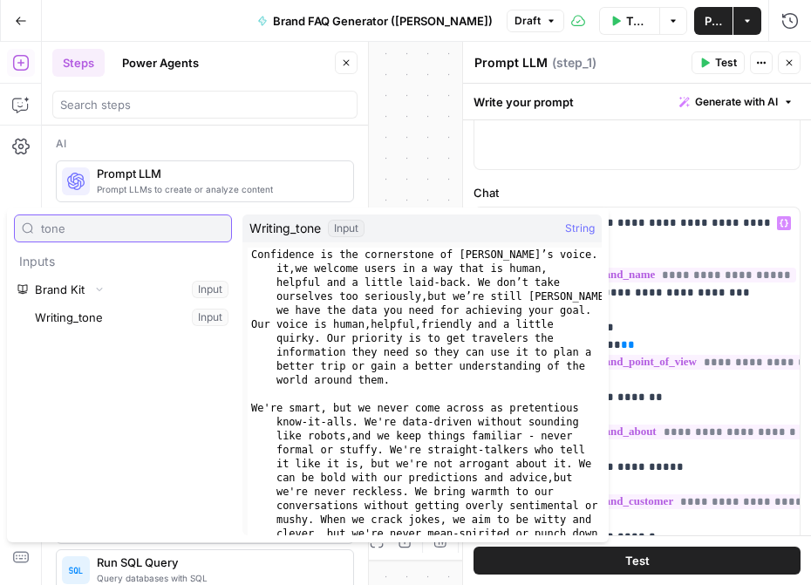
type input "tone"
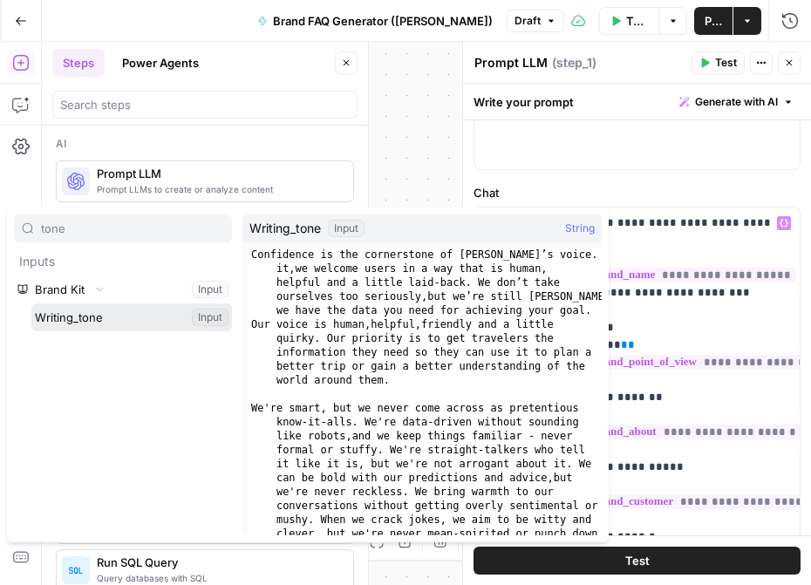
click at [106, 308] on button "Select variable Writing_tone" at bounding box center [131, 317] width 201 height 28
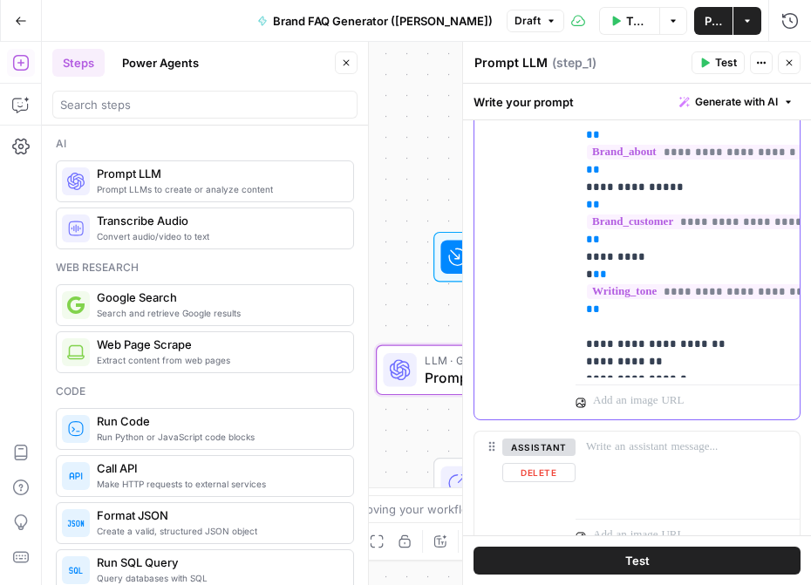
scroll to position [462, 0]
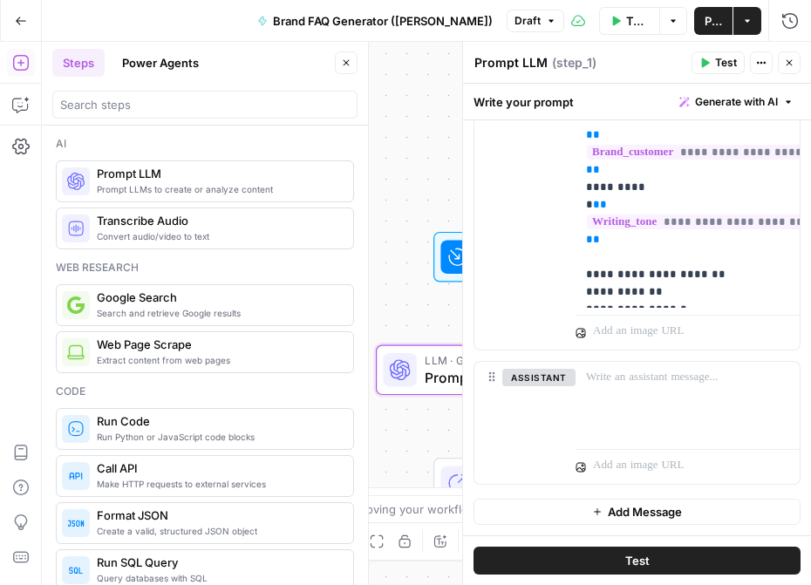
click at [670, 554] on button "Test" at bounding box center [637, 561] width 327 height 28
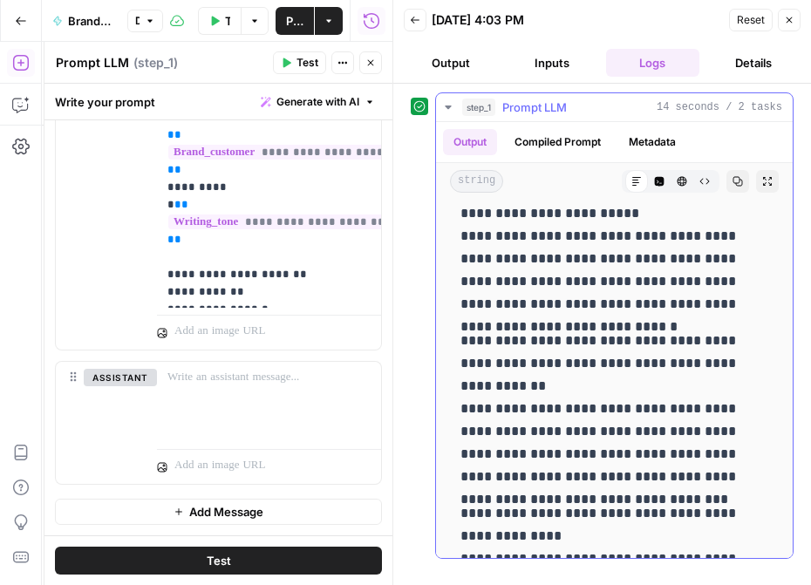
scroll to position [496, 0]
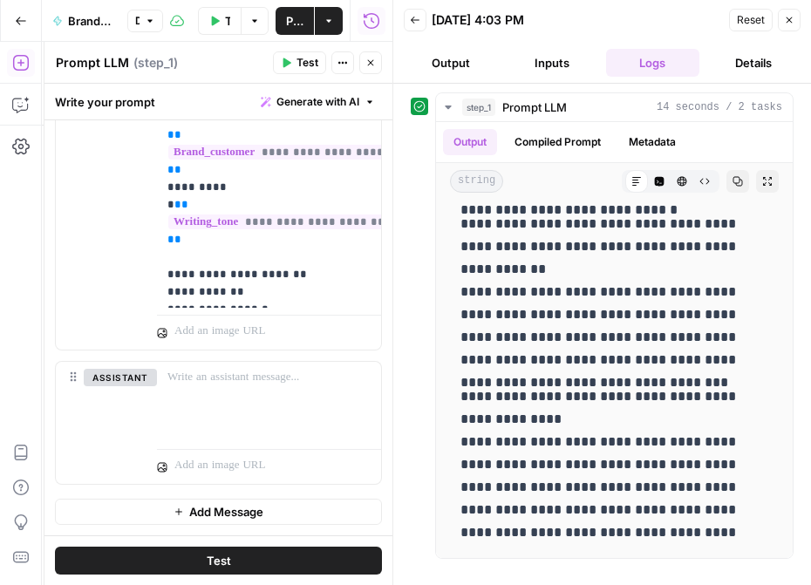
click at [295, 21] on span "Publish" at bounding box center [294, 20] width 17 height 17
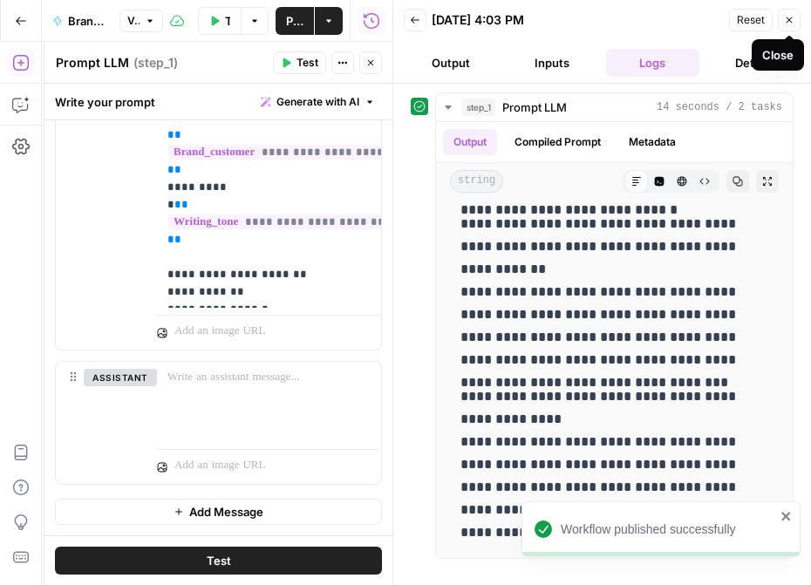
click at [783, 25] on button "Close" at bounding box center [789, 20] width 23 height 23
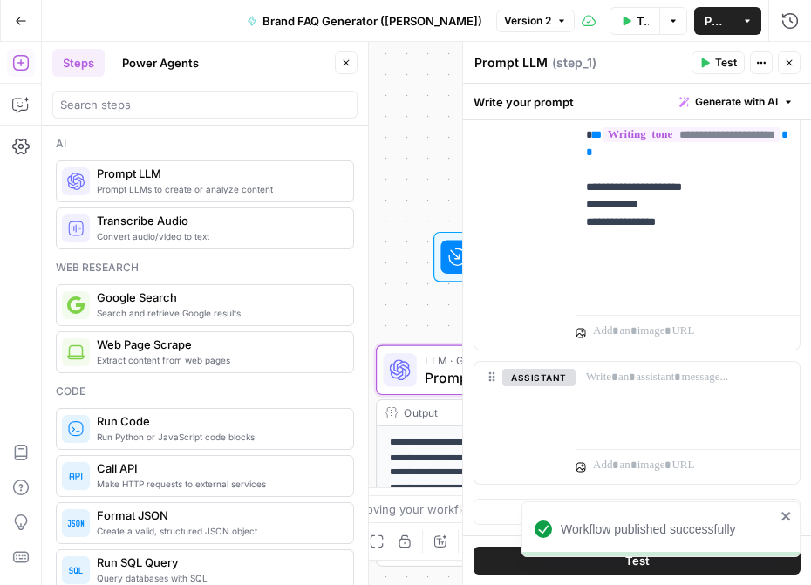
click at [713, 24] on span "Publish" at bounding box center [713, 20] width 17 height 17
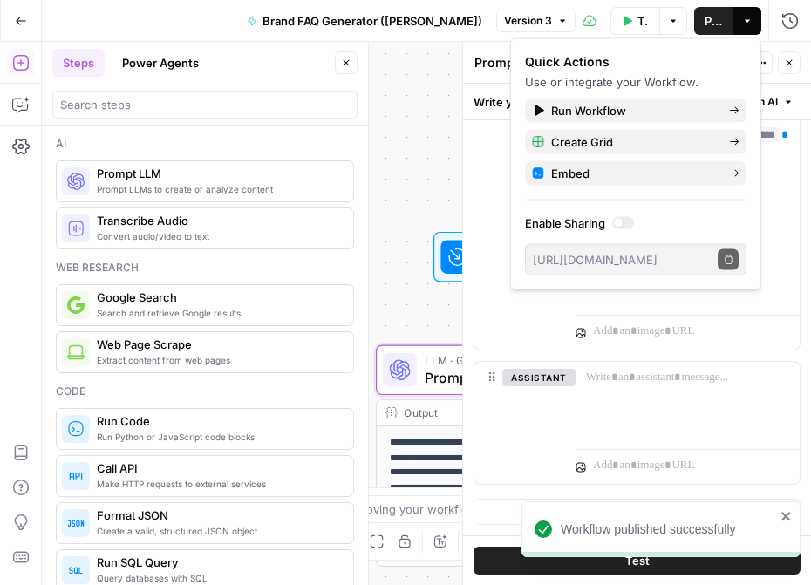
click at [492, 159] on div "user Delete" at bounding box center [517, 104] width 87 height 492
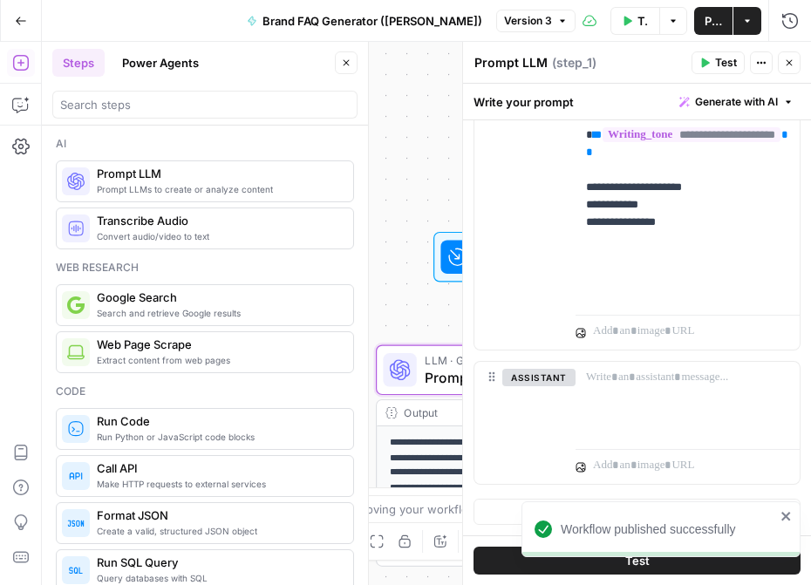
click at [788, 58] on icon "button" at bounding box center [789, 63] width 10 height 10
